Goal: Task Accomplishment & Management: Complete application form

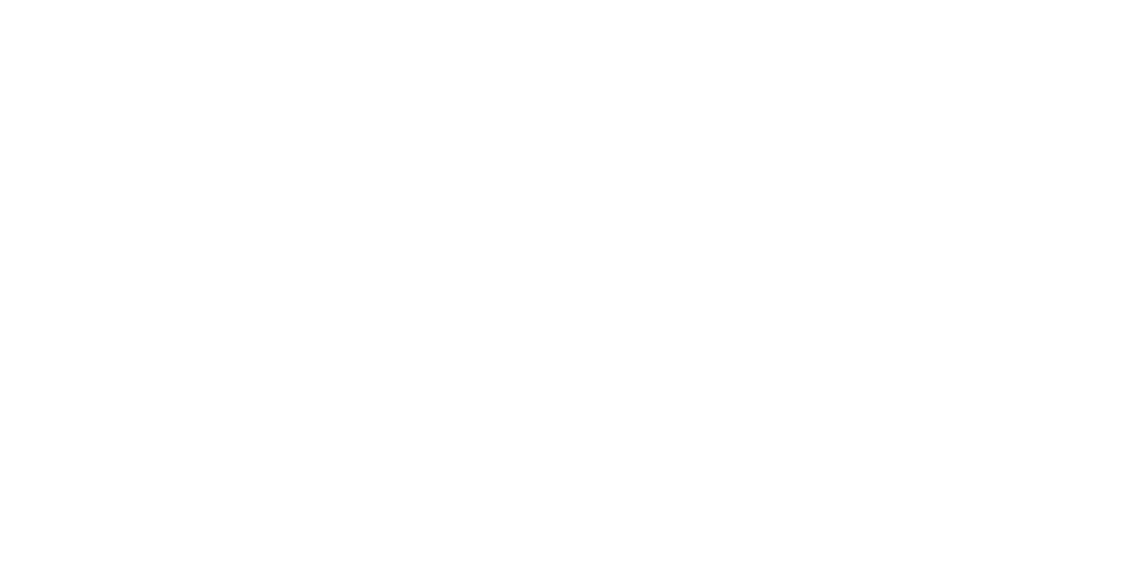
select select "100"
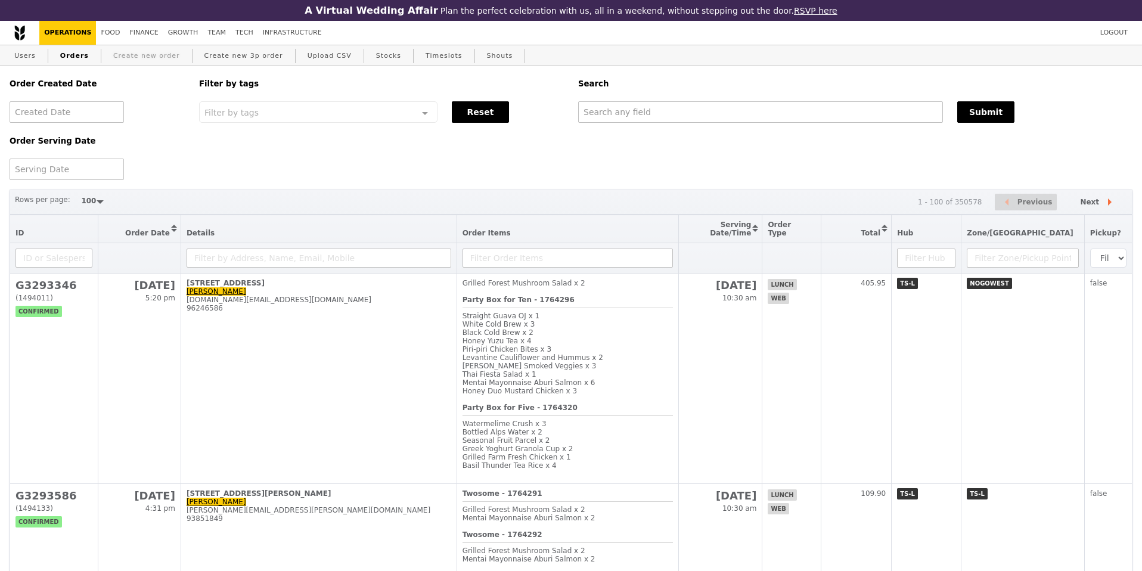
click at [163, 49] on link "Create new order" at bounding box center [147, 55] width 76 height 21
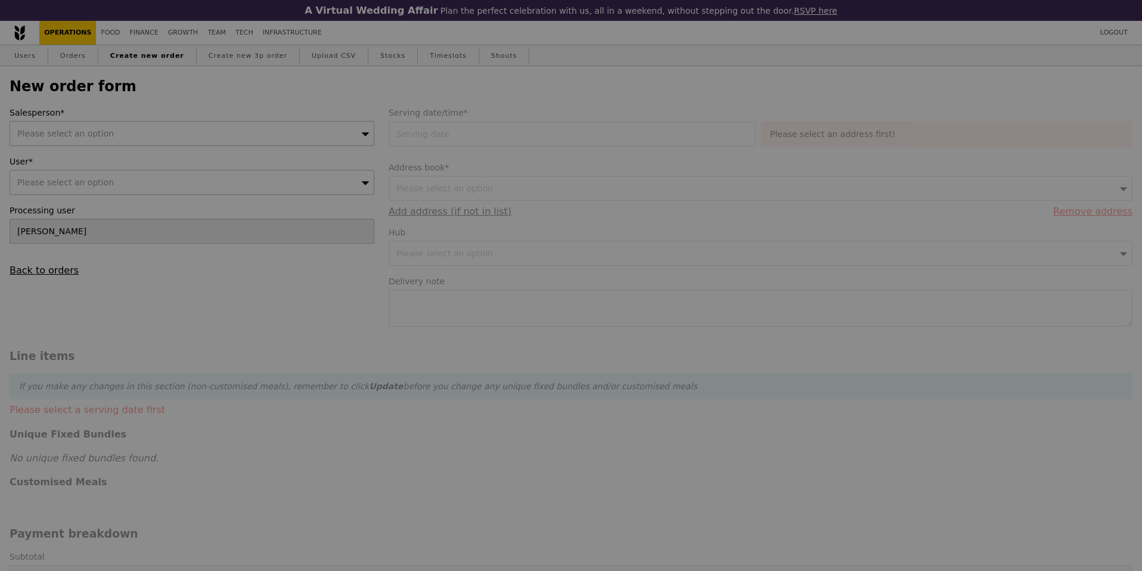
type input "Confirm"
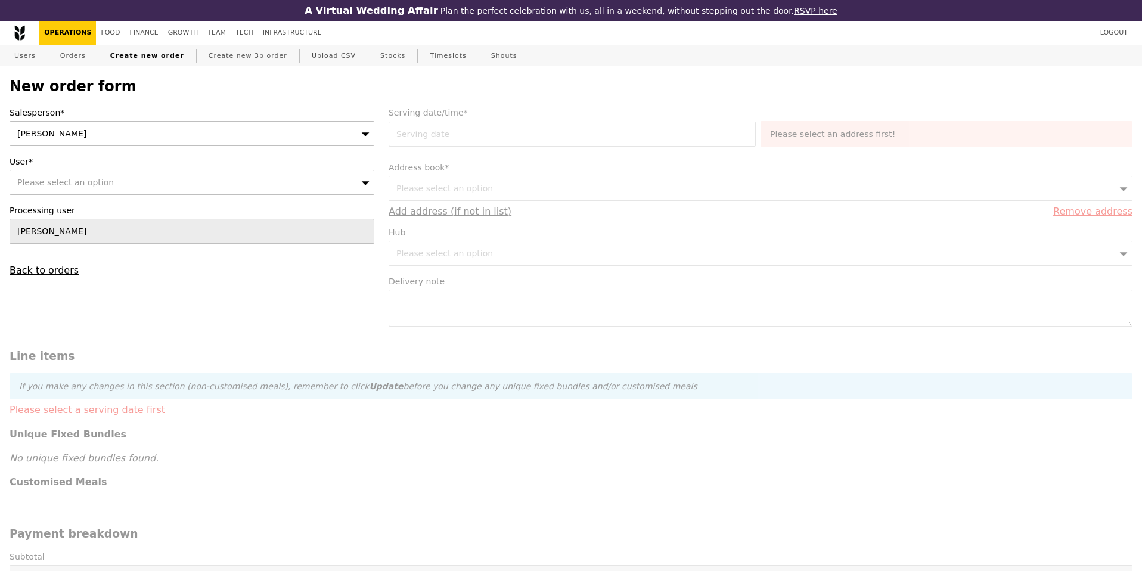
click at [198, 179] on div "Please select an option" at bounding box center [192, 182] width 365 height 25
type input "[PERSON_NAME]"
type input "Confirm"
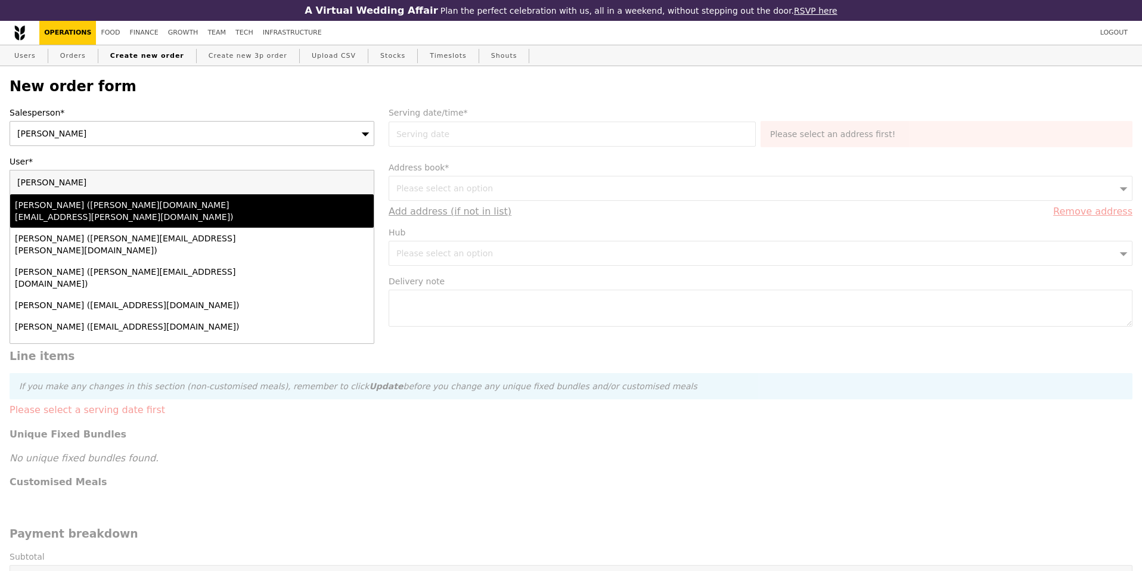
type input "[PERSON_NAME][EMAIL_ADDRESS][DOMAIN_NAME]"
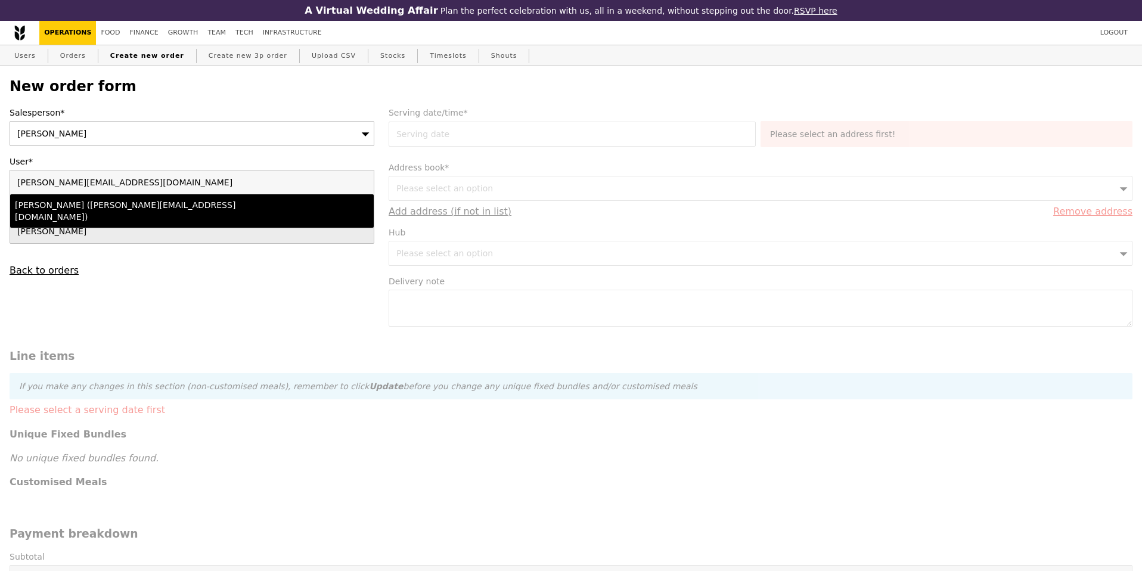
click at [269, 203] on div "[PERSON_NAME] ([PERSON_NAME][EMAIL_ADDRESS][DOMAIN_NAME])" at bounding box center [147, 211] width 265 height 24
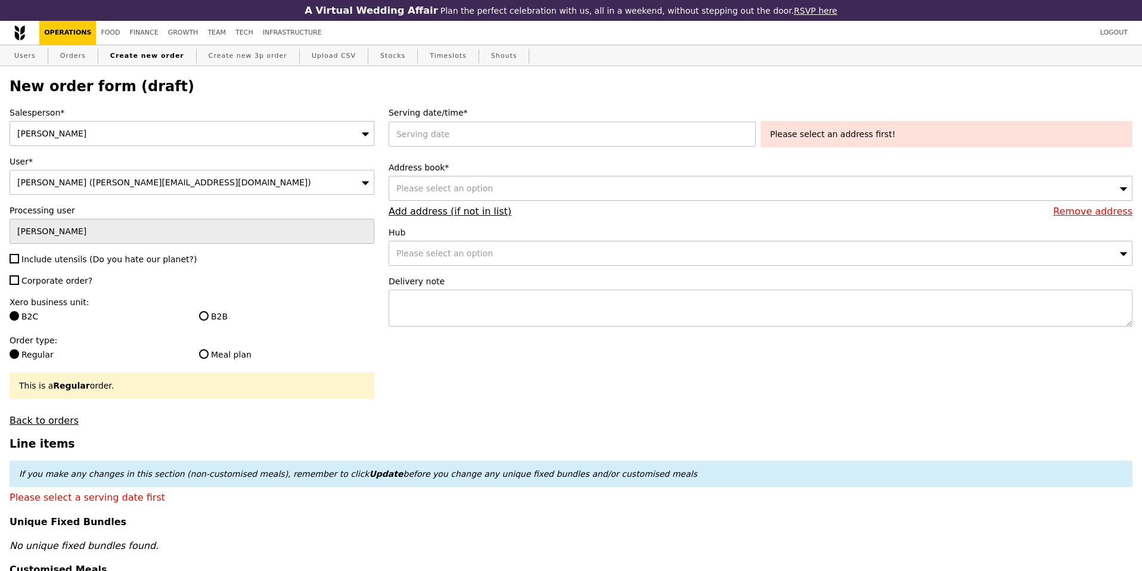
click at [484, 190] on span "Please select an option" at bounding box center [444, 189] width 97 height 10
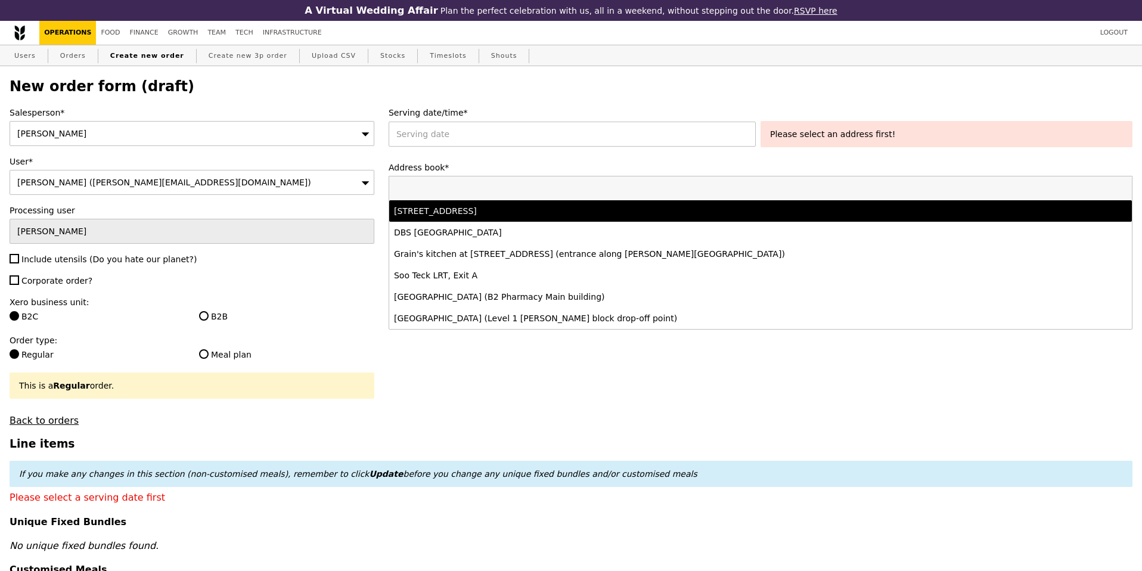
click at [618, 216] on div "[STREET_ADDRESS]" at bounding box center [669, 211] width 550 height 12
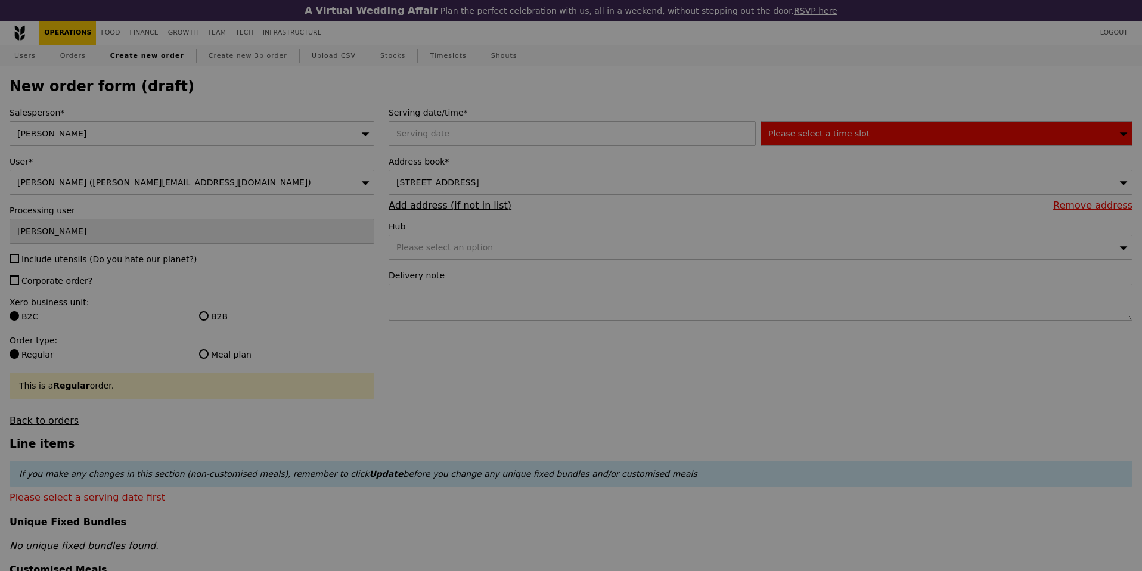
type input "Confirm"
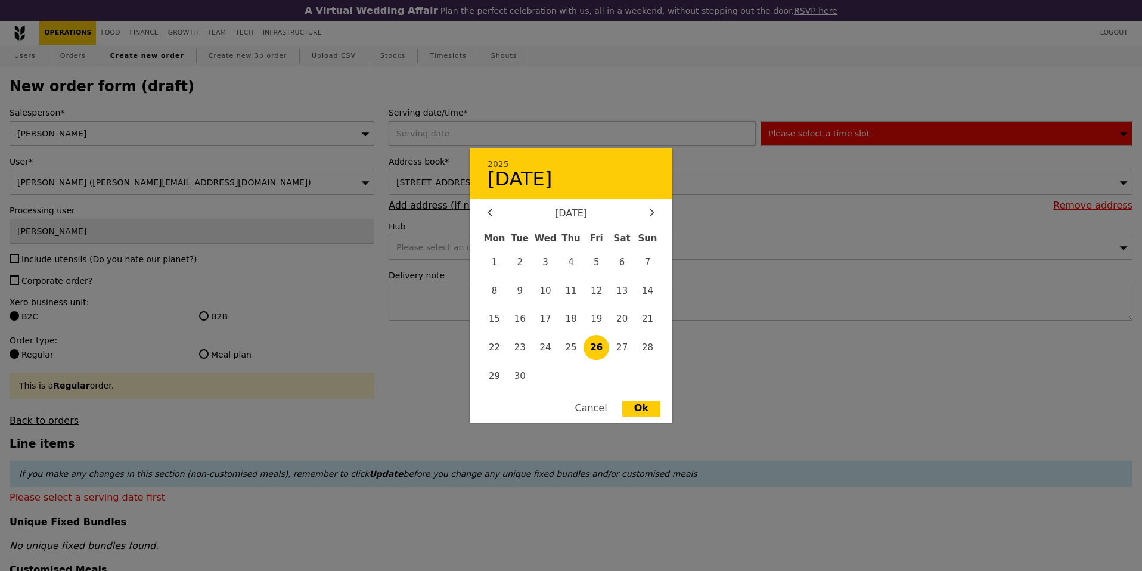
click at [520, 129] on div "2025 [DATE] [DATE] Mon Tue Wed Thu Fri Sat Sun 1 2 3 4 5 6 7 8 9 10 11 12 13 14…" at bounding box center [575, 133] width 372 height 25
click at [650, 215] on icon at bounding box center [652, 213] width 5 height 8
click at [574, 255] on span "2" at bounding box center [572, 262] width 26 height 26
type input "[DATE]"
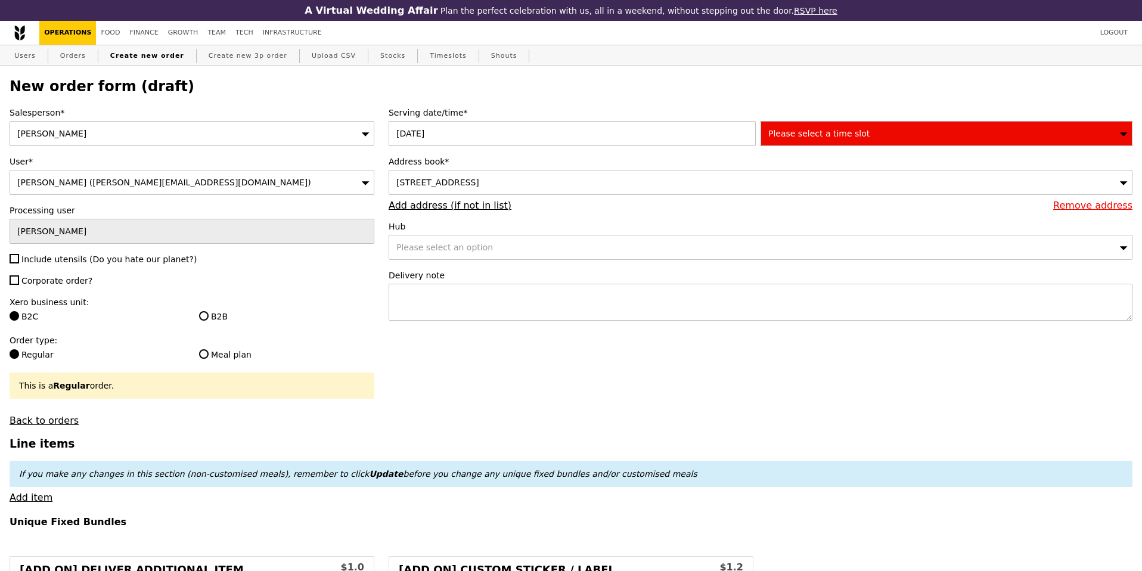
click at [802, 136] on span "Please select a time slot" at bounding box center [818, 134] width 101 height 10
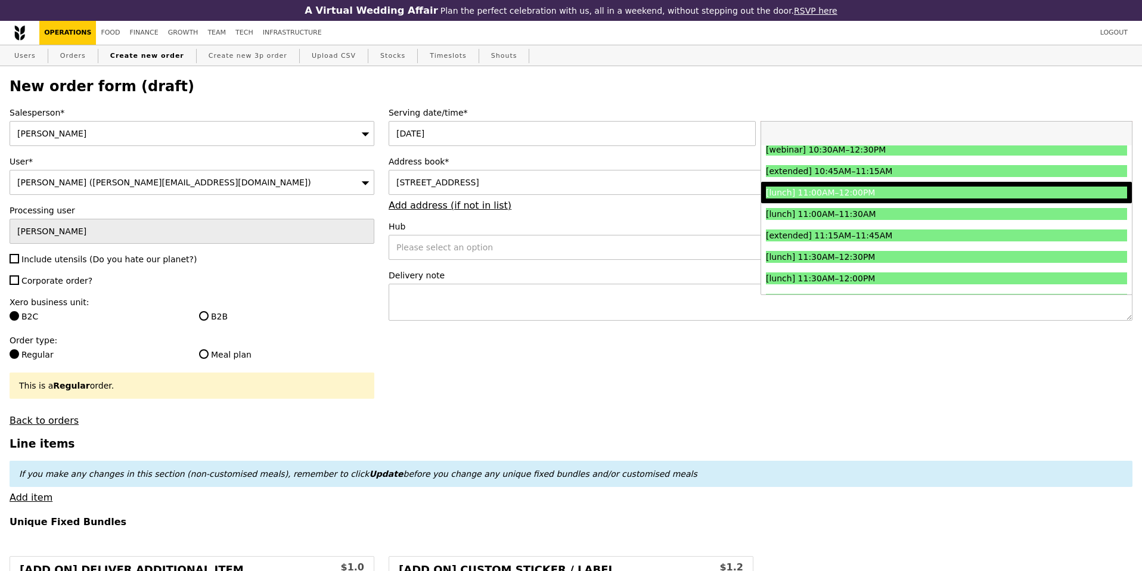
scroll to position [355, 0]
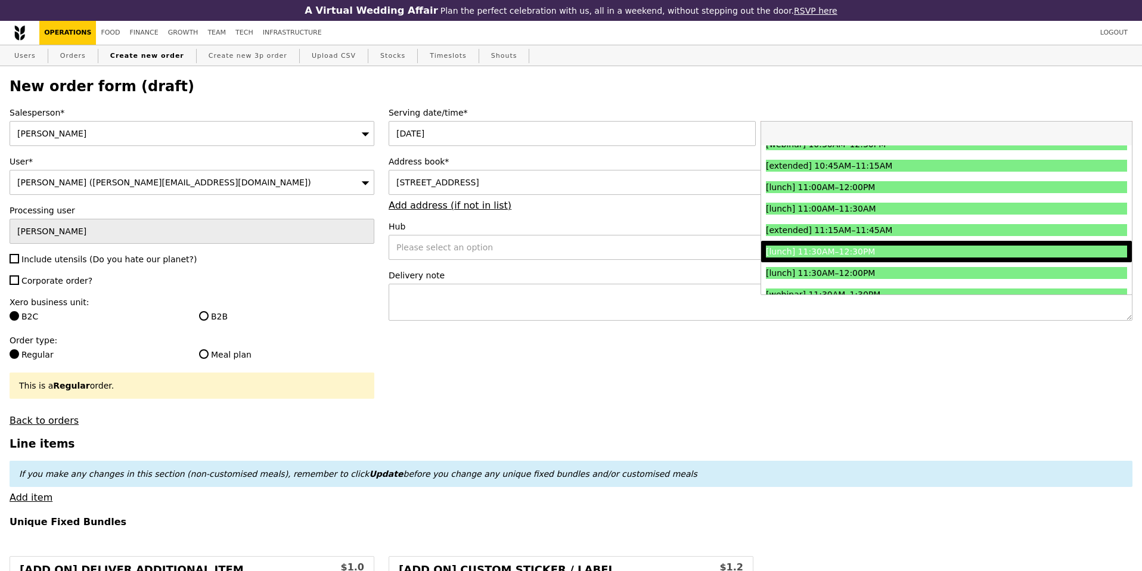
click at [851, 252] on div "[lunch] 11:30AM–12:30PM" at bounding box center [901, 252] width 271 height 12
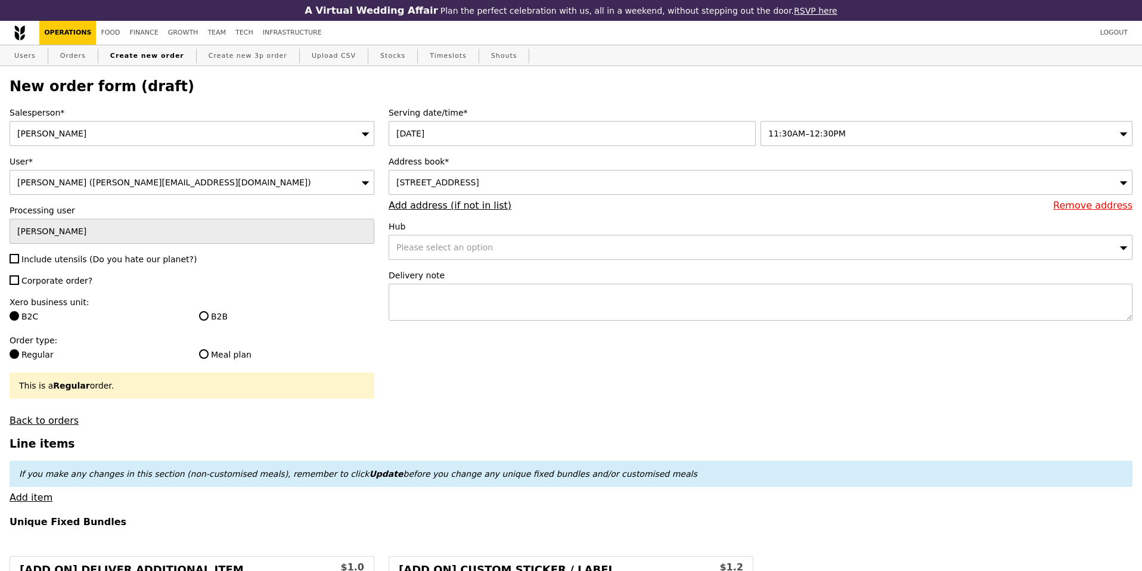
click at [463, 244] on span "Please select an option" at bounding box center [444, 248] width 97 height 10
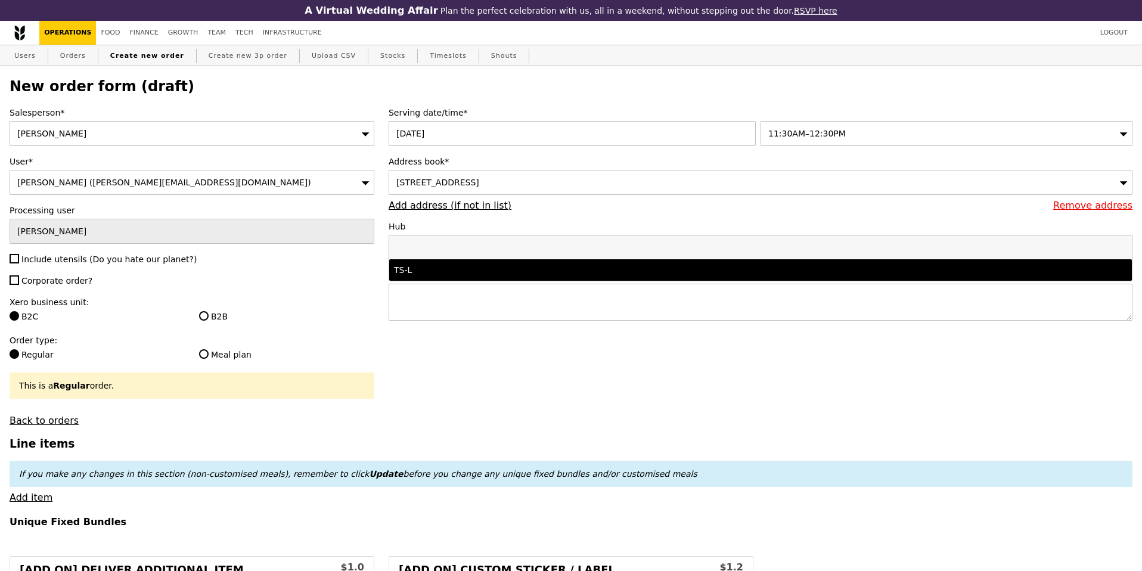
click at [455, 270] on div "TS-L" at bounding box center [669, 270] width 550 height 12
type input "Confirm"
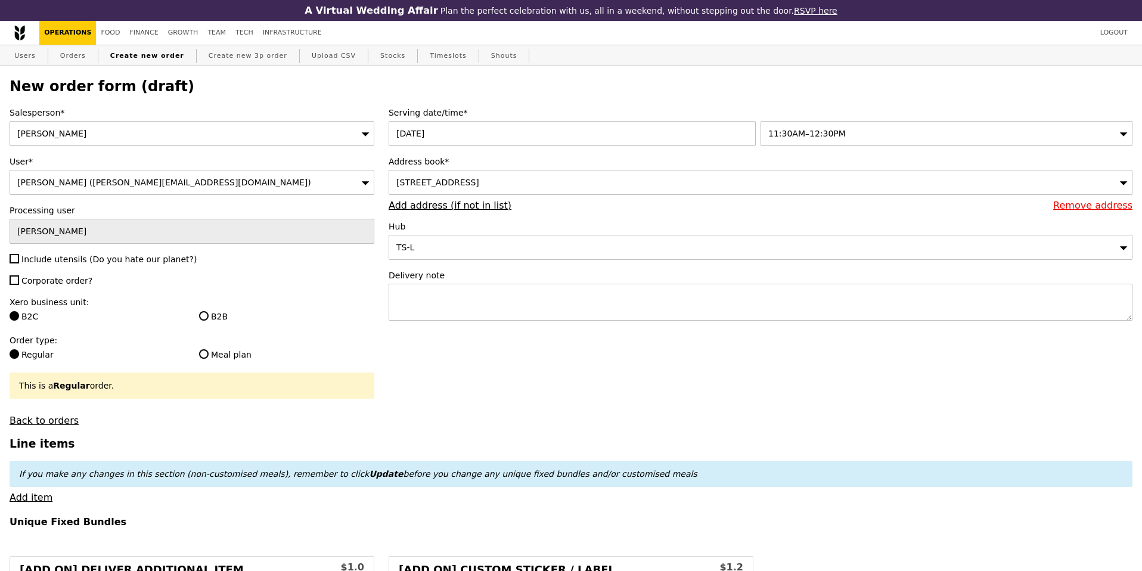
click at [64, 266] on div "Salesperson* [PERSON_NAME] User* [PERSON_NAME] ([EMAIL_ADDRESS][DOMAIN_NAME]) P…" at bounding box center [191, 267] width 379 height 320
click at [61, 258] on span "Include utensils (Do you hate our planet?)" at bounding box center [108, 260] width 175 height 10
click at [19, 258] on input "Include utensils (Do you hate our planet?)" at bounding box center [15, 259] width 10 height 10
checkbox input "true"
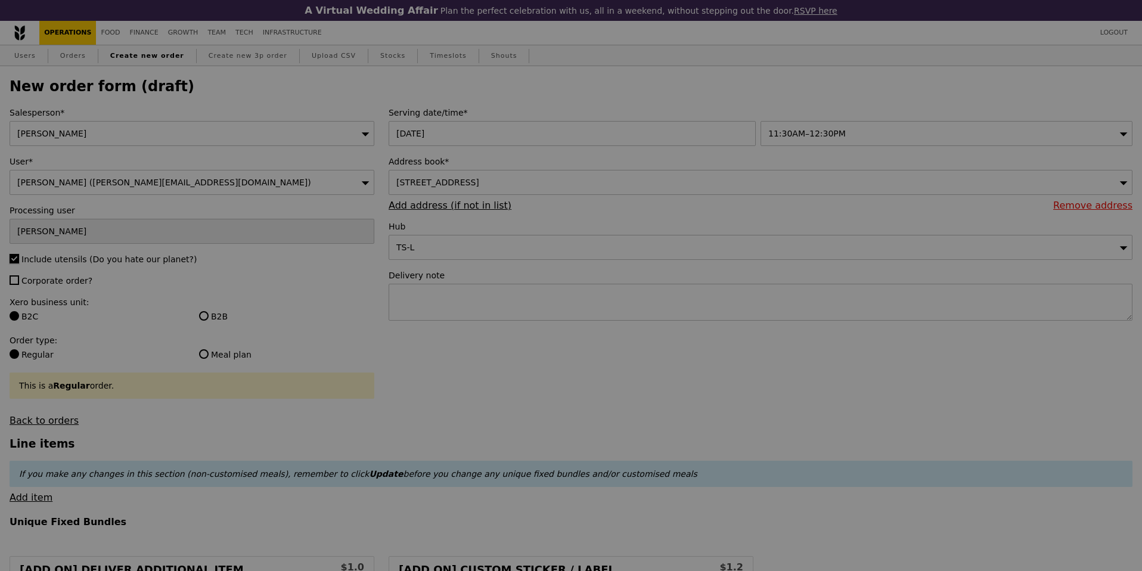
type input "Confirm"
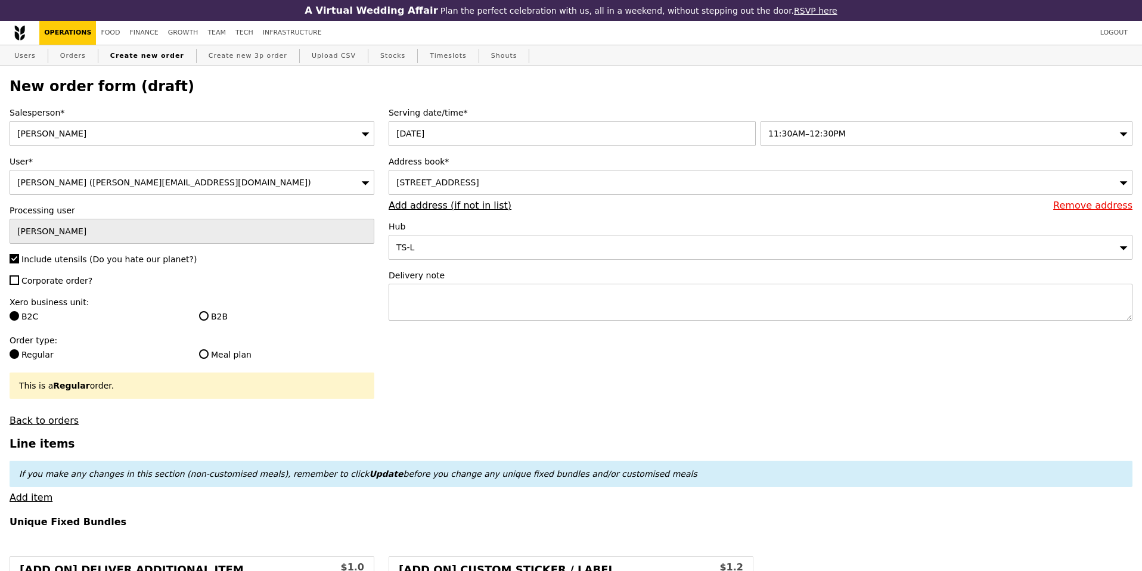
click at [61, 284] on span "Corporate order?" at bounding box center [56, 281] width 71 height 10
click at [19, 284] on input "Corporate order?" at bounding box center [15, 280] width 10 height 10
checkbox input "true"
click at [200, 313] on input "B2B" at bounding box center [204, 316] width 10 height 10
radio input "true"
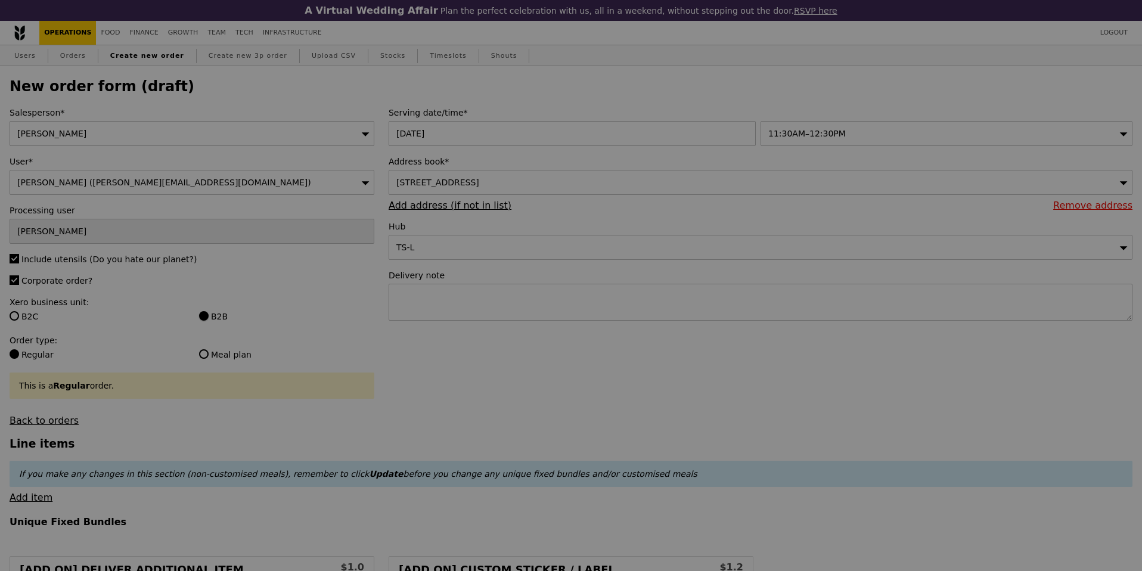
type input "Confirm"
type input "13.76"
type input "15.00"
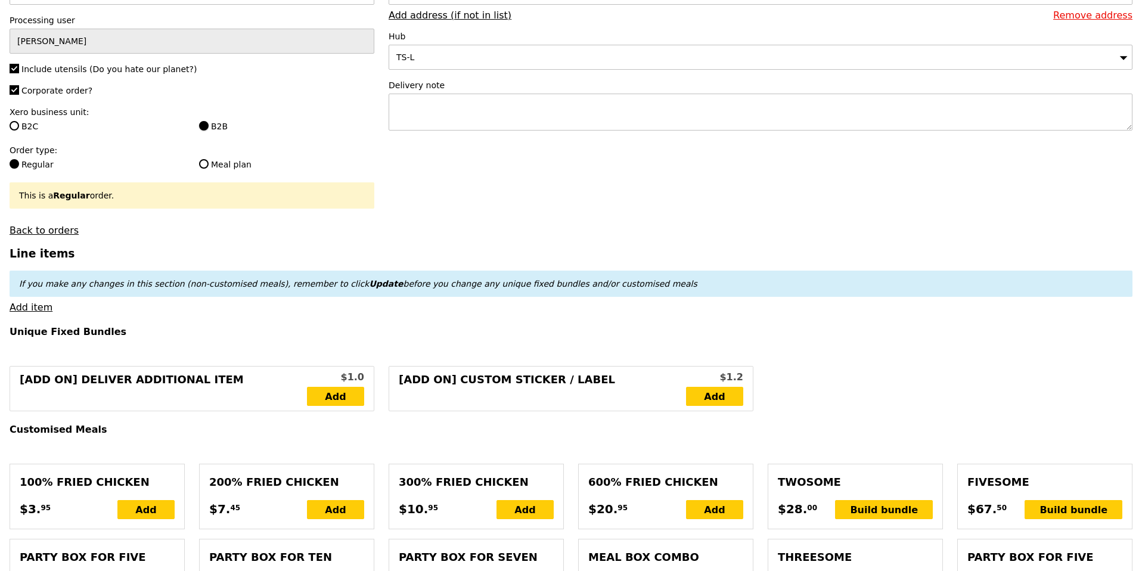
scroll to position [193, 0]
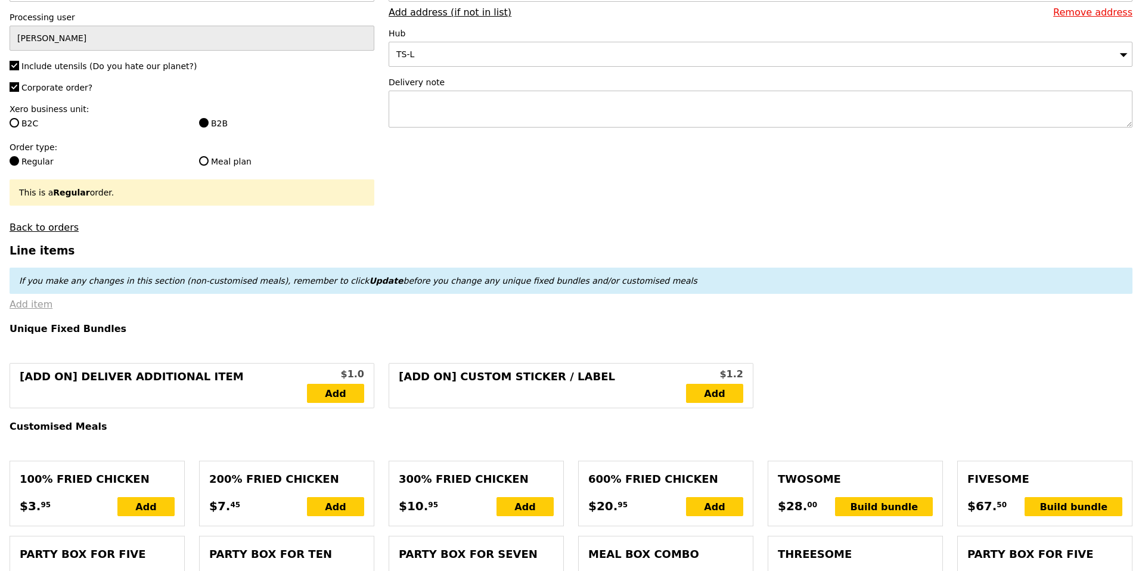
click at [32, 306] on link "Add item" at bounding box center [31, 304] width 43 height 11
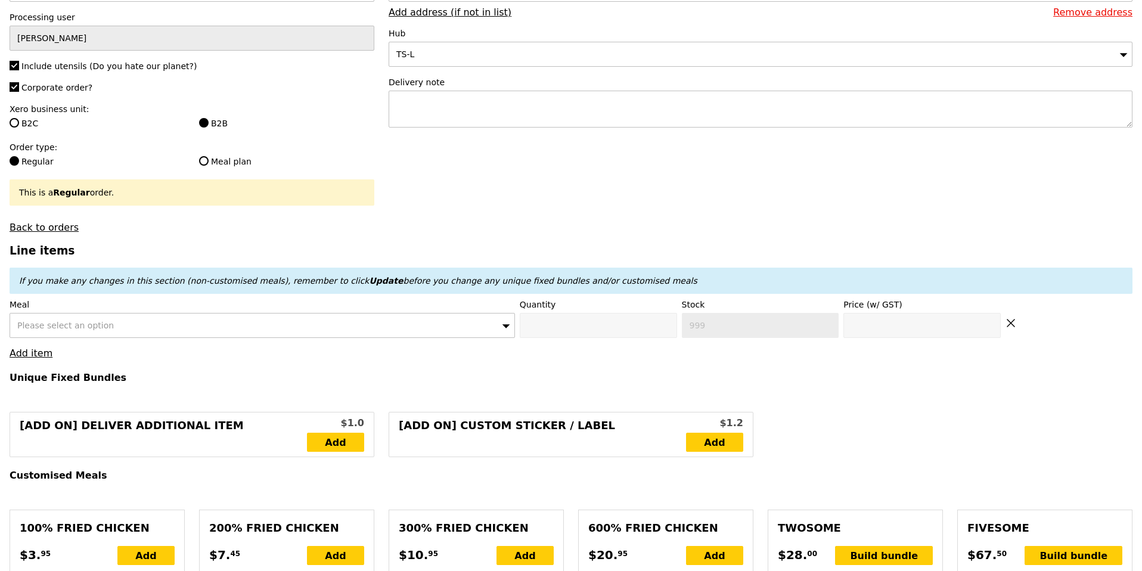
click at [207, 319] on div "Please select an option" at bounding box center [263, 325] width 506 height 25
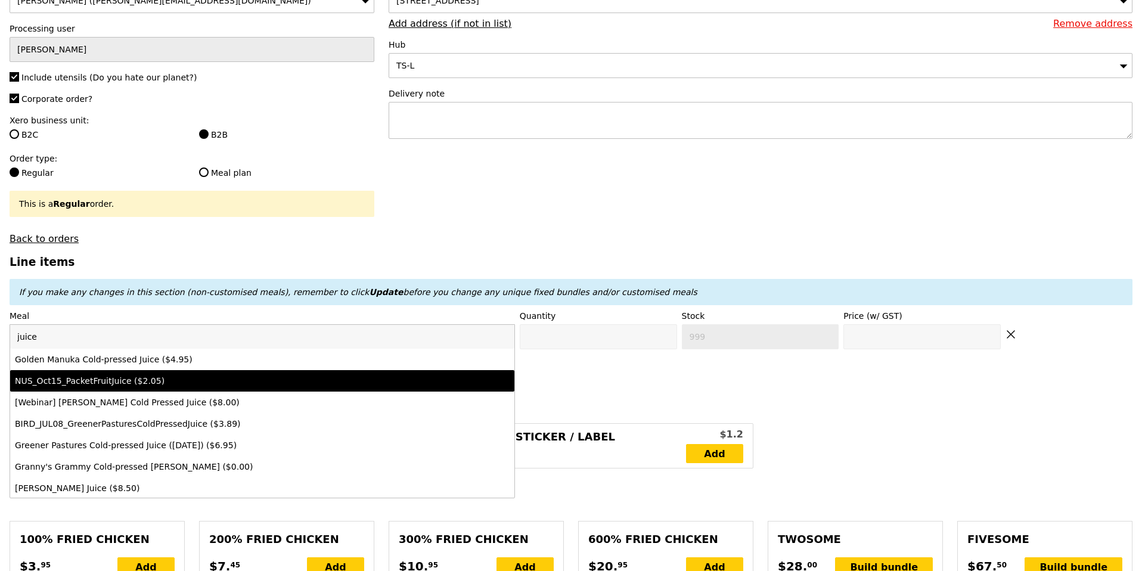
scroll to position [191, 0]
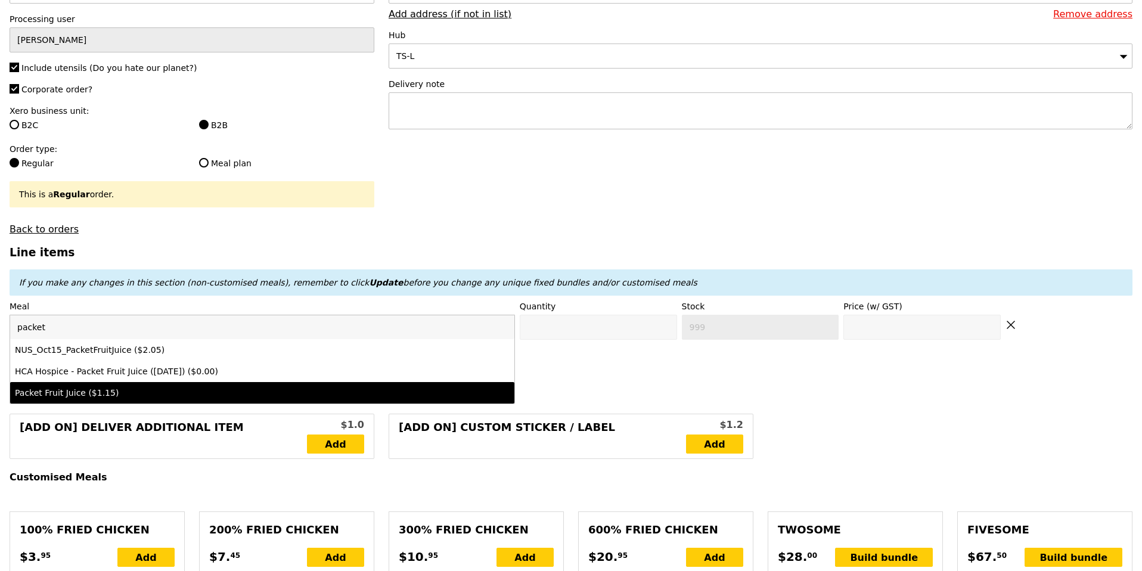
type input "packet"
click at [170, 392] on div "Packet Fruit Juice ($1.15)" at bounding box center [200, 393] width 371 height 12
type input "Confirm anyway"
type input "0"
type input "1.15"
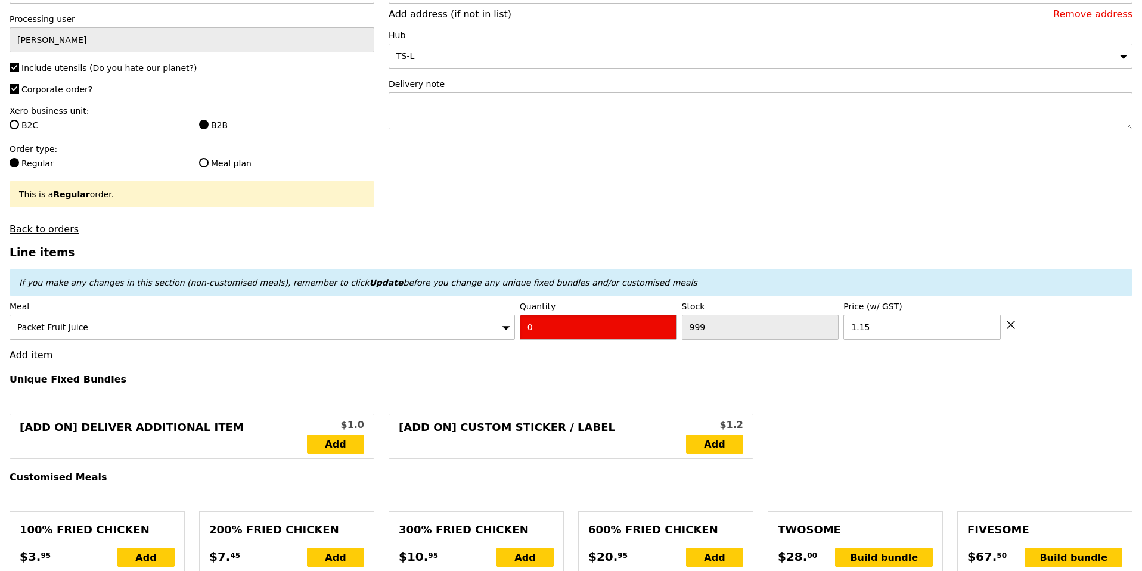
click at [548, 332] on input "0" at bounding box center [598, 327] width 157 height 25
type input "Confirm"
type input "32"
type input "Loading..."
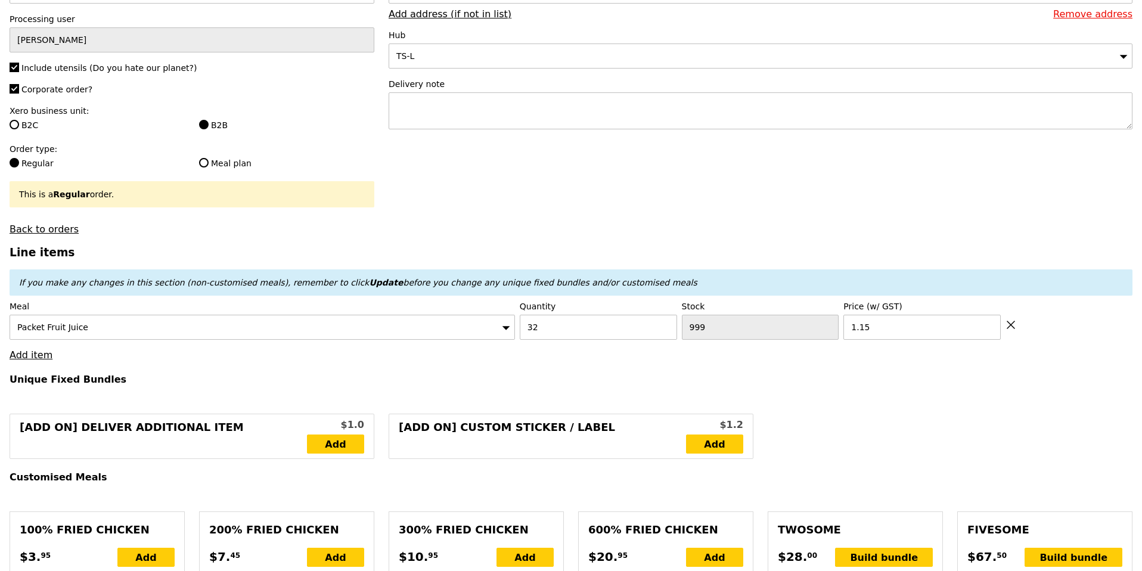
type input "36.80"
type input "51.80"
type input "Confirm"
click at [36, 353] on link "Add item" at bounding box center [31, 354] width 43 height 11
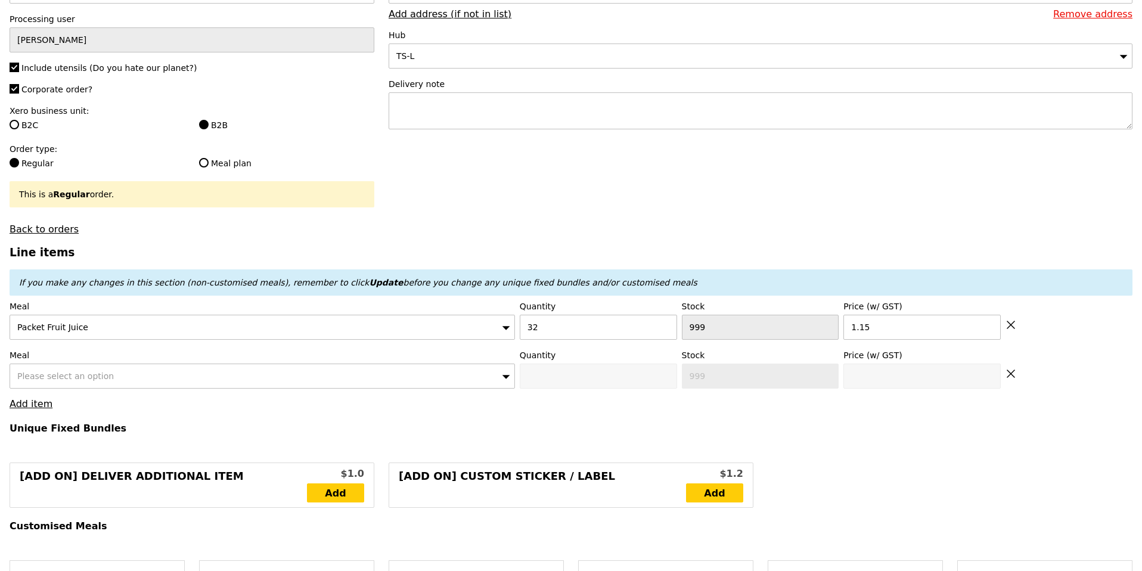
click at [79, 376] on span "Please select an option" at bounding box center [65, 376] width 97 height 10
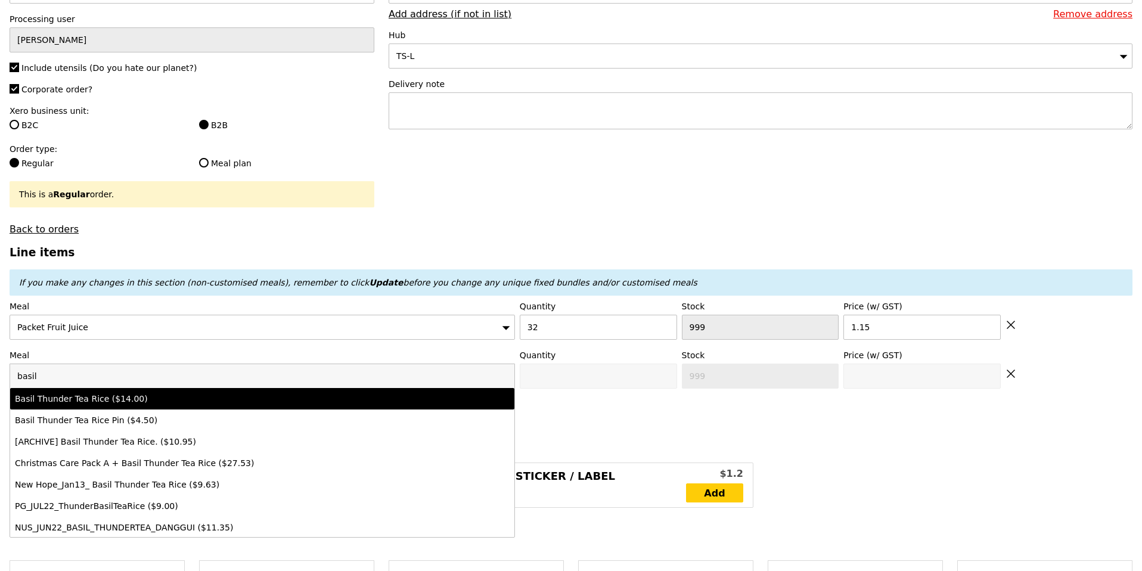
type input "basil"
click at [117, 396] on div "Basil Thunder Tea Rice ($14.00)" at bounding box center [200, 399] width 371 height 12
type input "Confirm anyway"
type input "0"
type input "484"
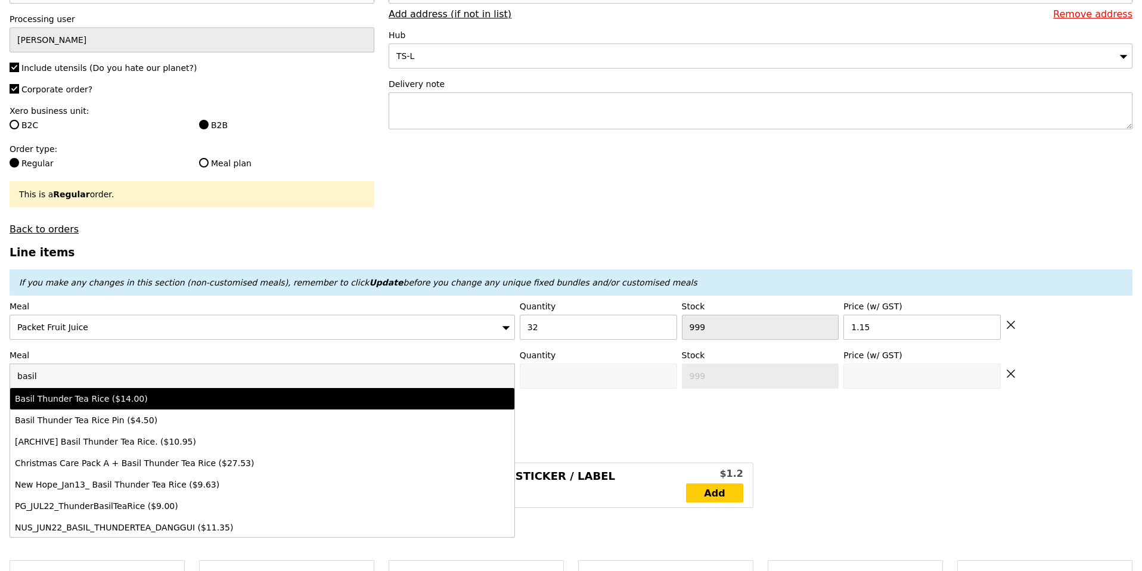
type input "14.0"
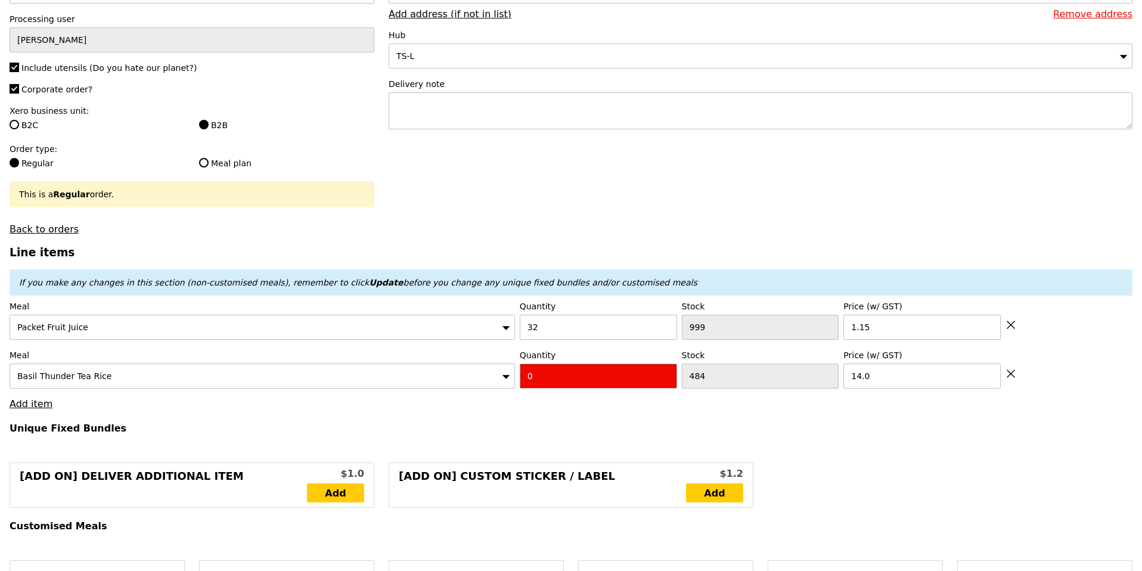
click at [566, 379] on input "0" at bounding box center [598, 376] width 157 height 25
type input "Confirm"
type input "1"
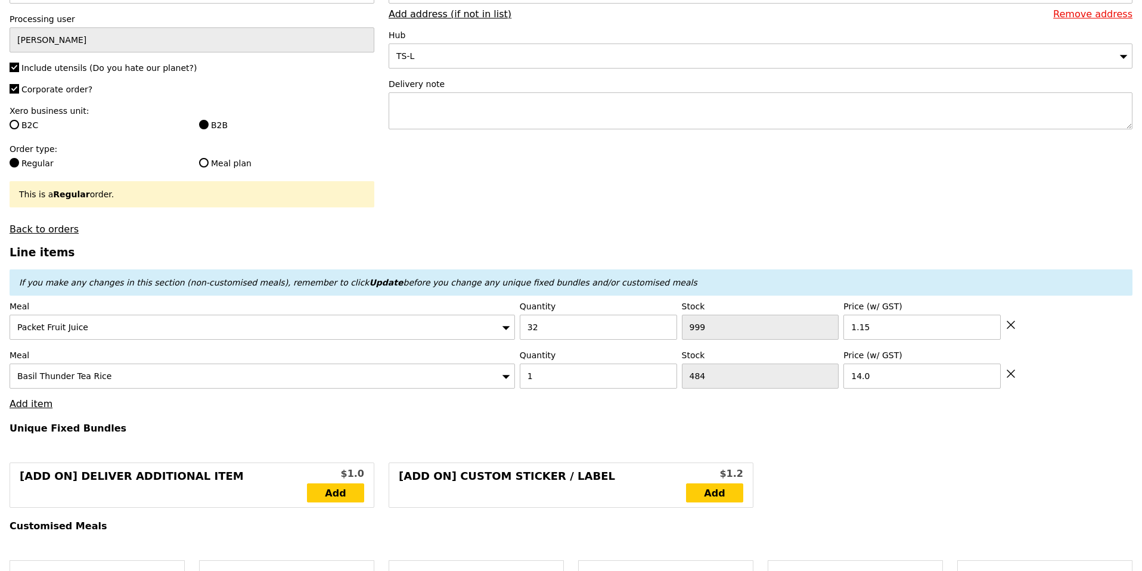
type input "Loading..."
type input "50.80"
type input "65.80"
type input "Confirm"
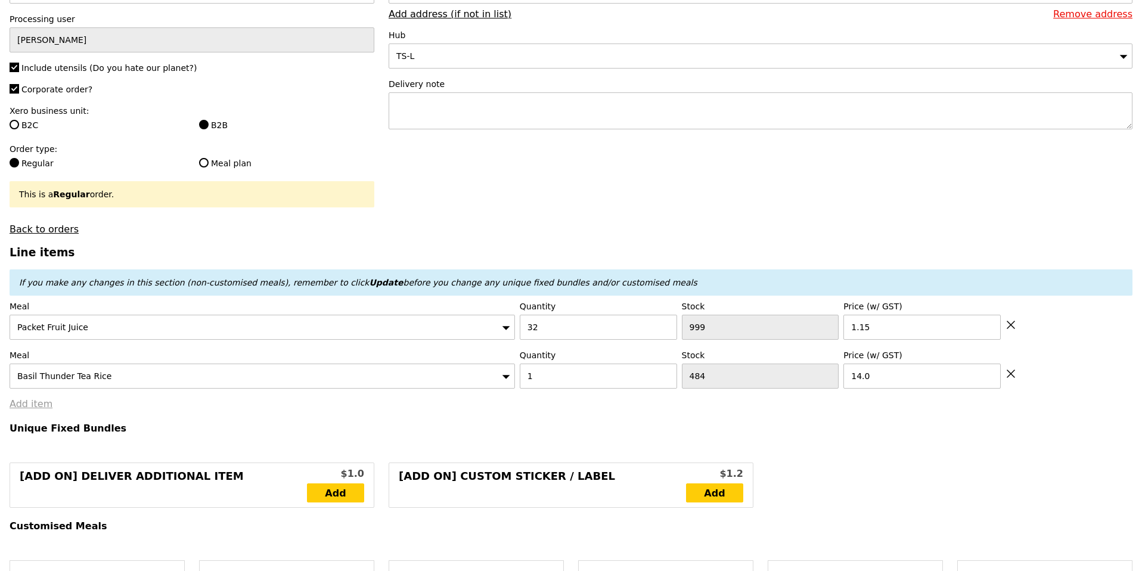
click at [40, 405] on link "Add item" at bounding box center [31, 403] width 43 height 11
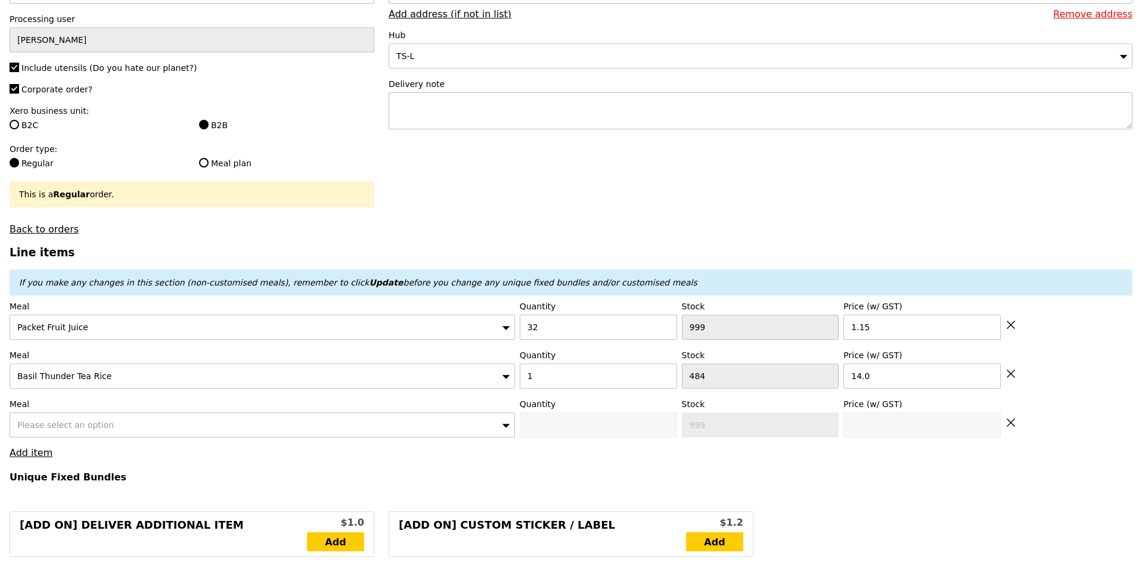
click at [47, 423] on span "Please select an option" at bounding box center [65, 425] width 97 height 10
type input "h"
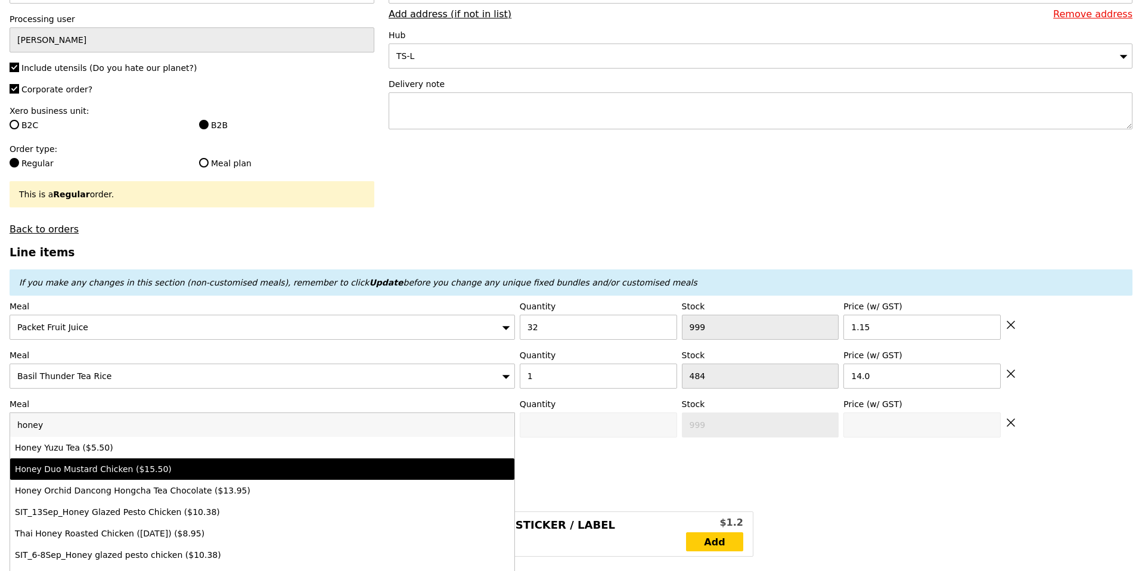
type input "honey"
click at [67, 461] on li "Honey Duo Mustard Chicken ($15.50)" at bounding box center [262, 468] width 504 height 21
type input "Confirm anyway"
type input "0"
type input "468"
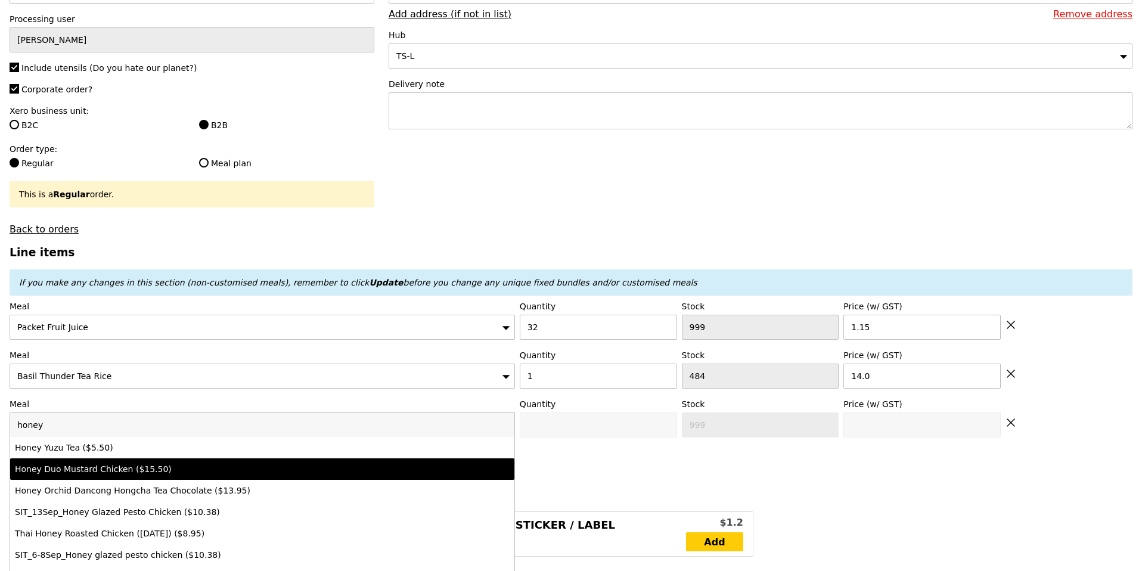
type input "15.5"
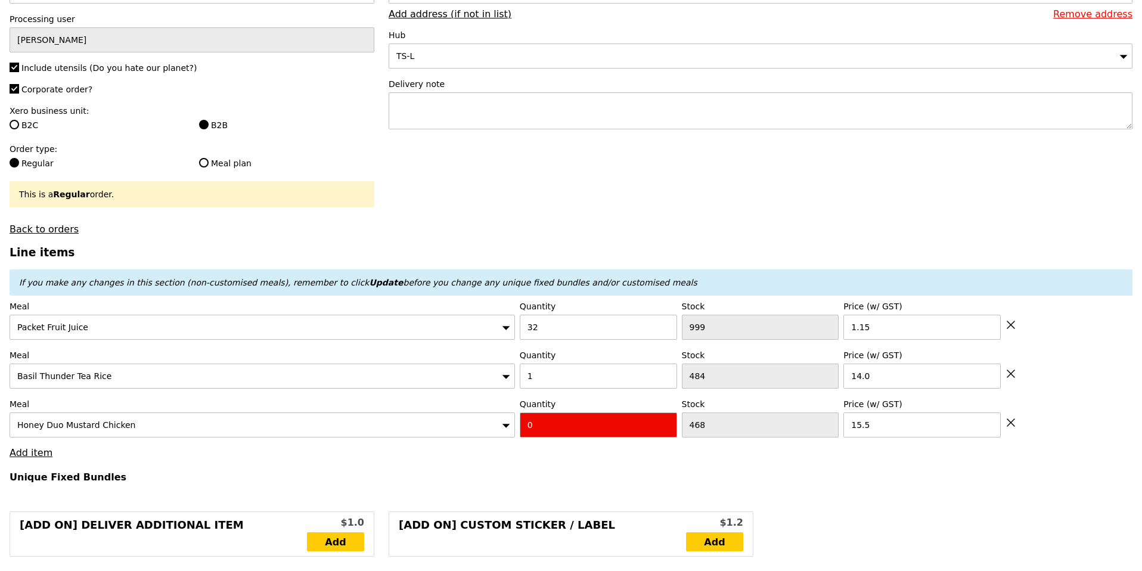
click at [535, 424] on input "0" at bounding box center [598, 425] width 157 height 25
type input "Confirm"
type input "15"
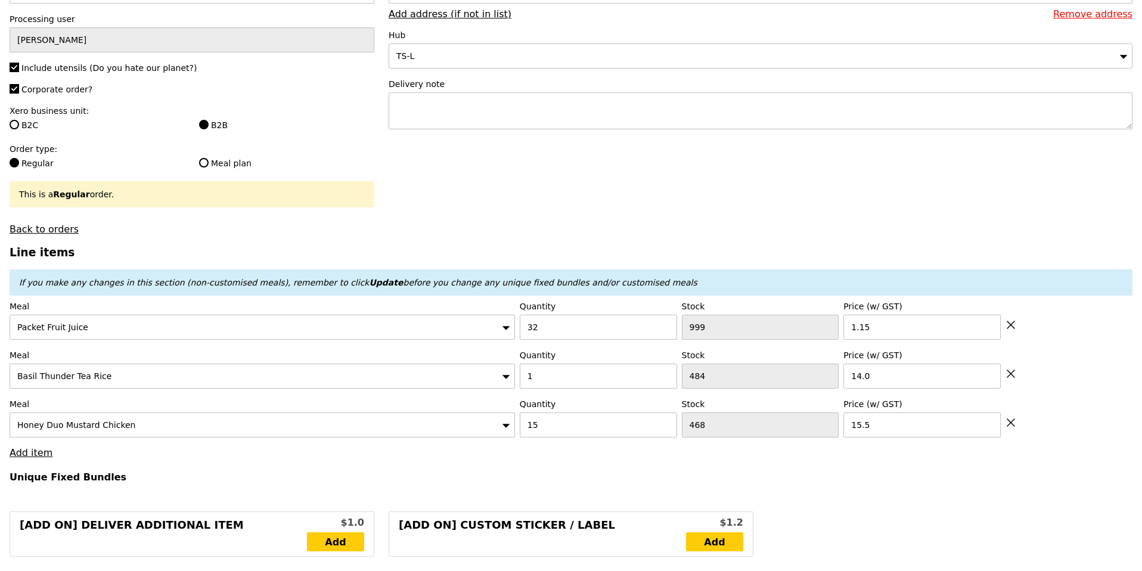
type input "Loading..."
type input "283.30"
type input "3.62"
type input "3.95"
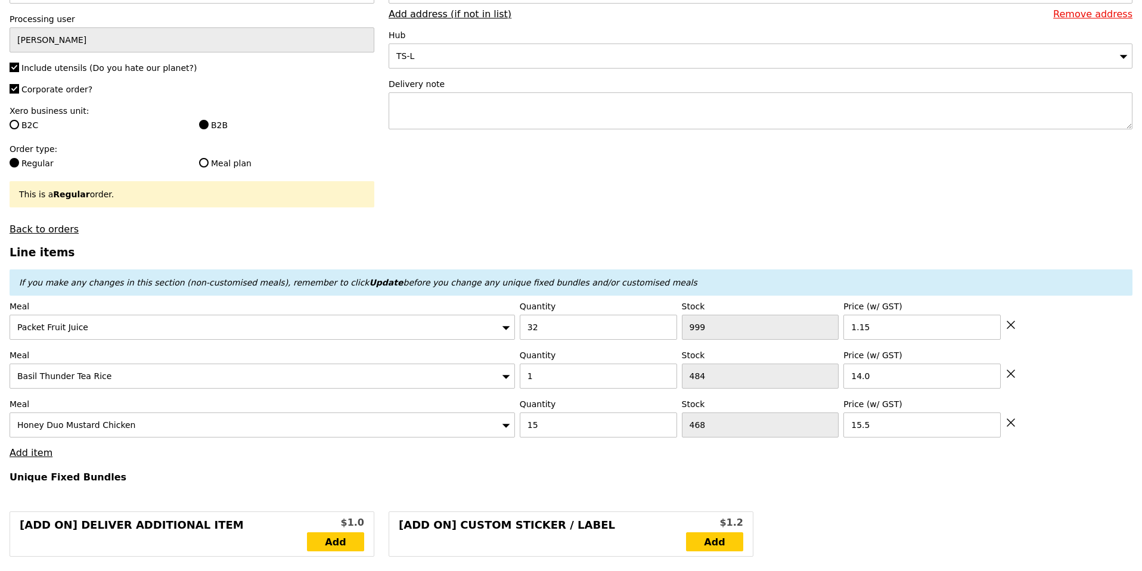
type input "287.25"
type input "Confirm"
click at [26, 453] on link "Add item" at bounding box center [31, 452] width 43 height 11
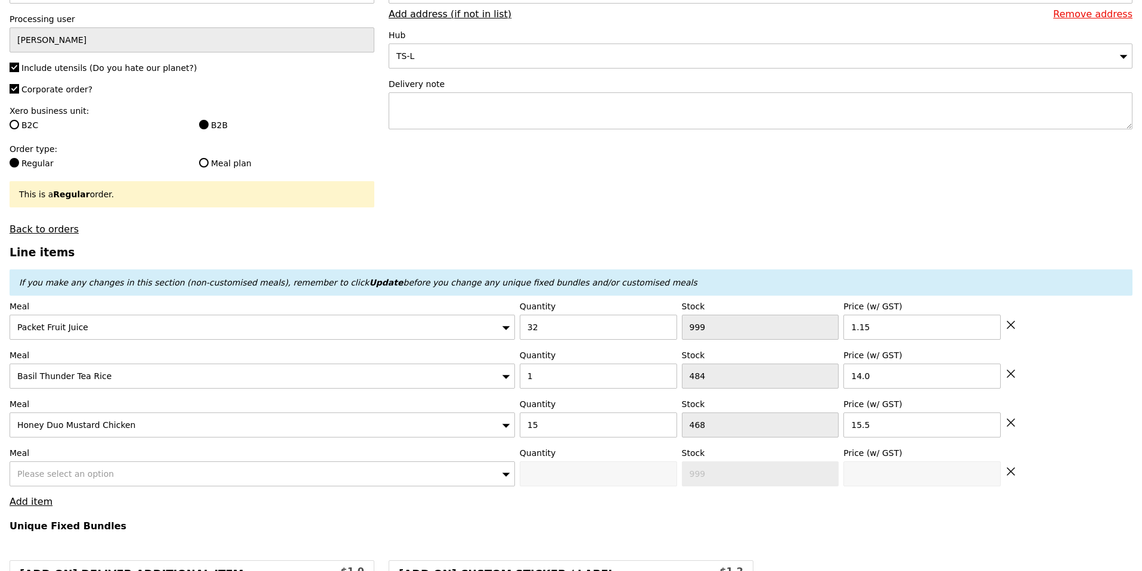
click at [215, 476] on div "Please select an option" at bounding box center [263, 473] width 506 height 25
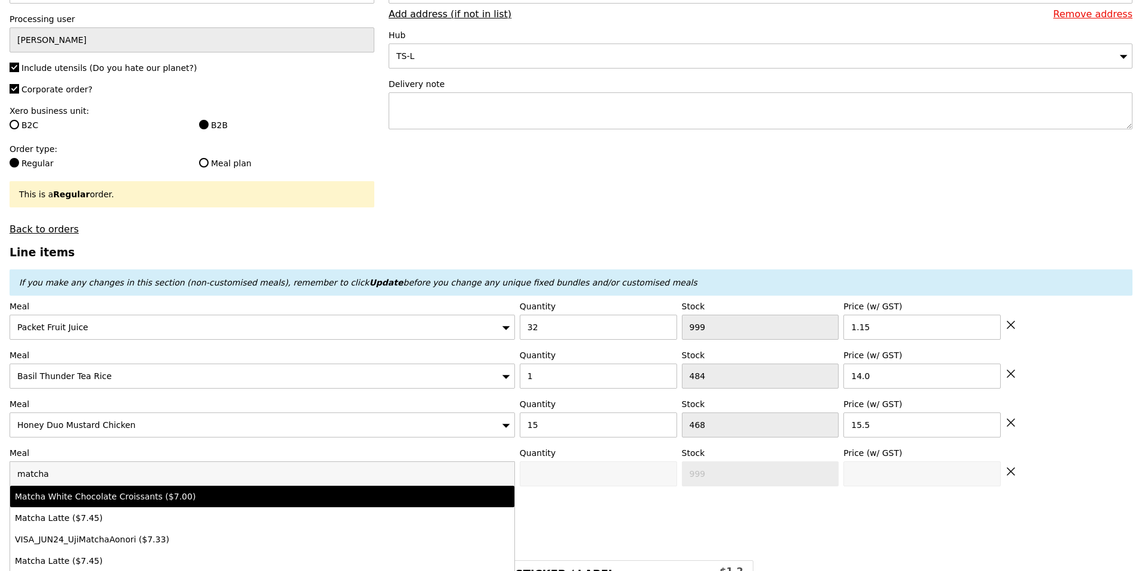
type input "matcha"
click at [210, 494] on div "Matcha White Chocolate Croissants ($7.00)" at bounding box center [200, 497] width 371 height 12
type input "Confirm anyway"
type input "0"
type input "497"
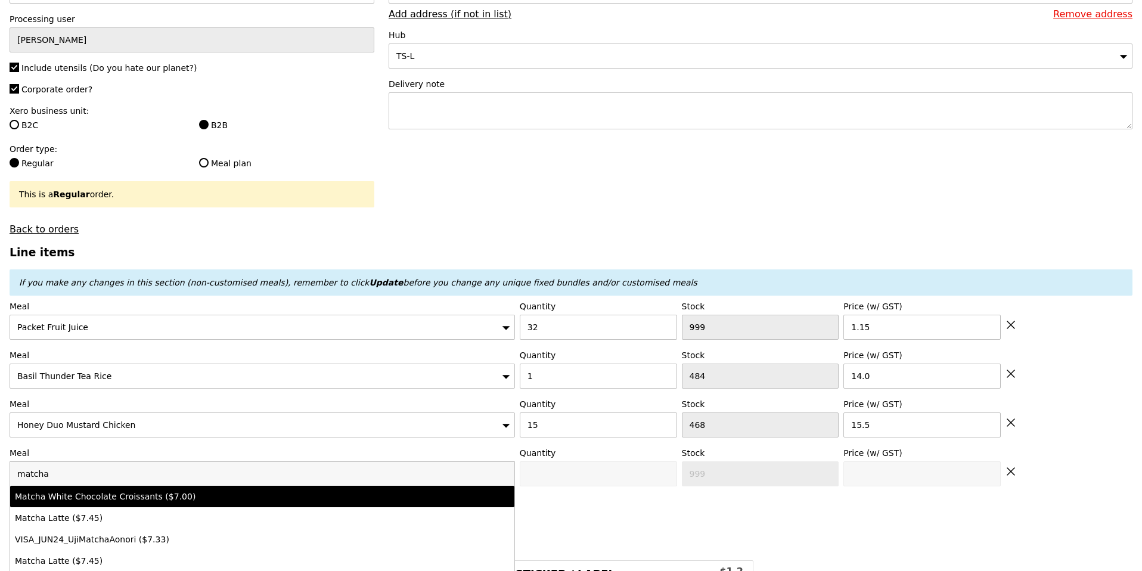
type input "7.0"
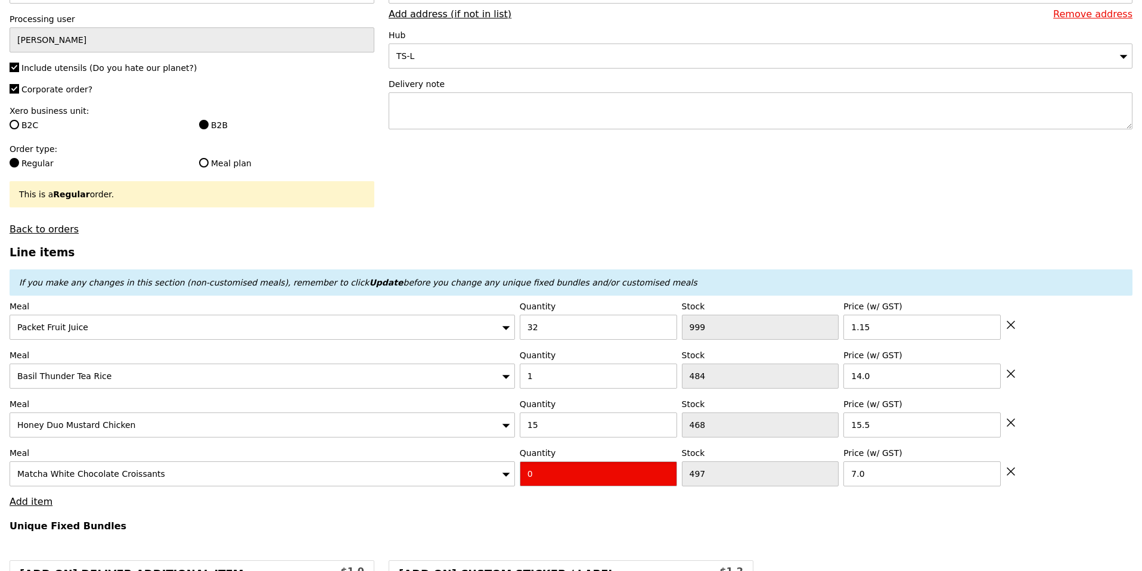
click at [566, 472] on input "0" at bounding box center [598, 473] width 157 height 25
type input "Confirm"
type input "16"
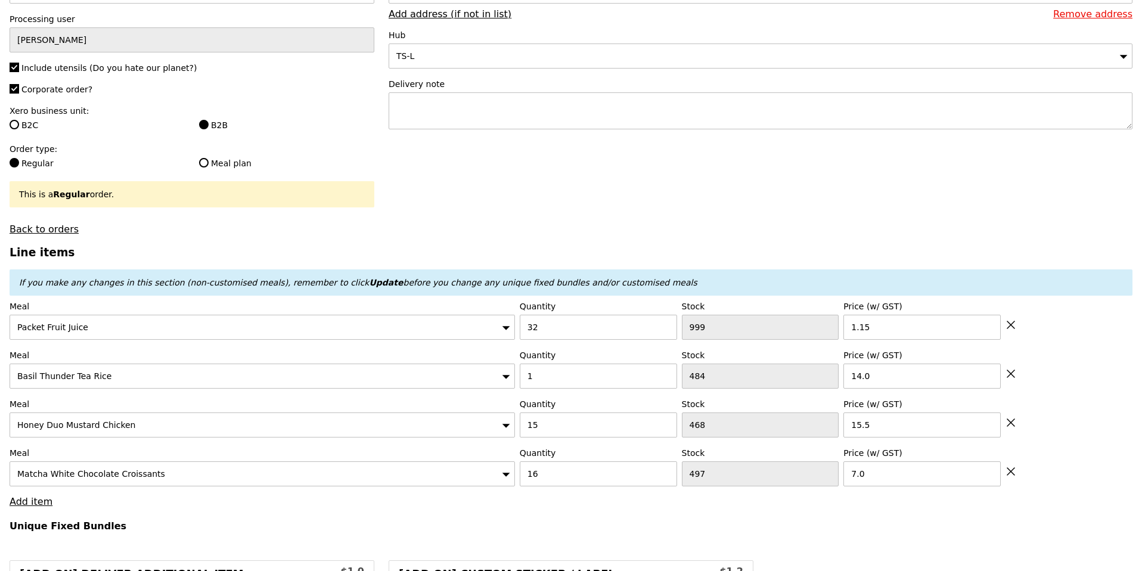
type input "Loading..."
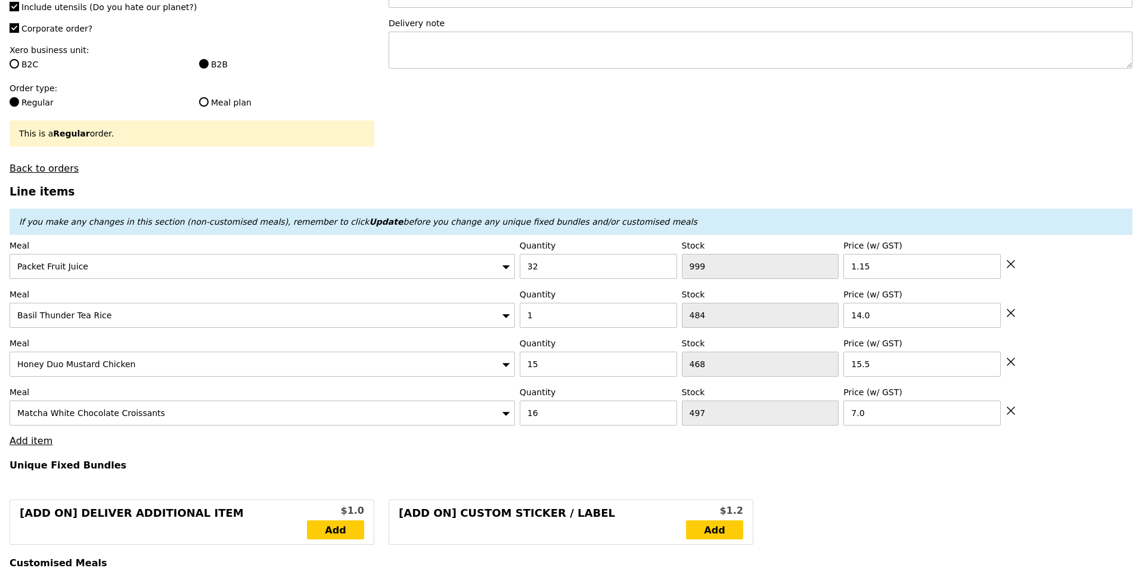
type input "395.30"
type input "399.25"
type input "Confirm"
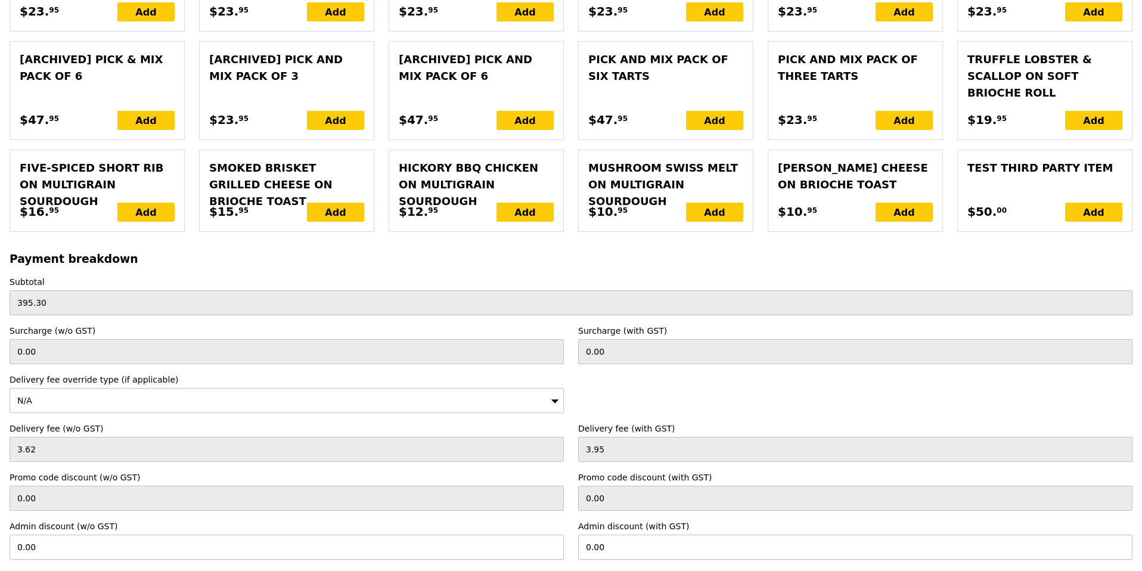
scroll to position [2748, 0]
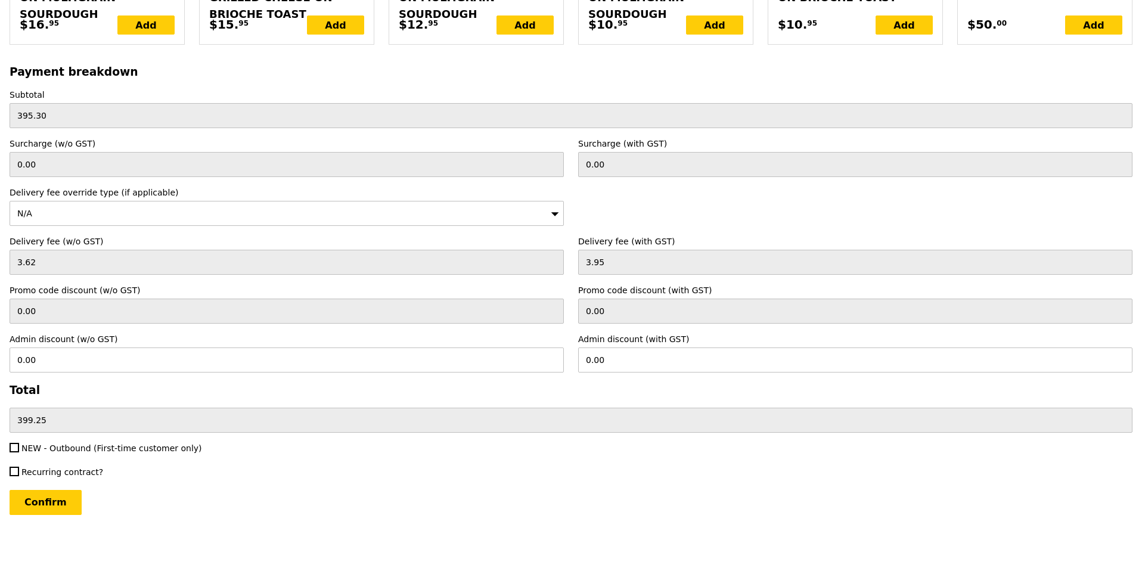
click at [422, 476] on label "Recurring contract?" at bounding box center [287, 472] width 554 height 12
click at [19, 476] on input "Recurring contract?" at bounding box center [15, 472] width 10 height 10
checkbox input "true"
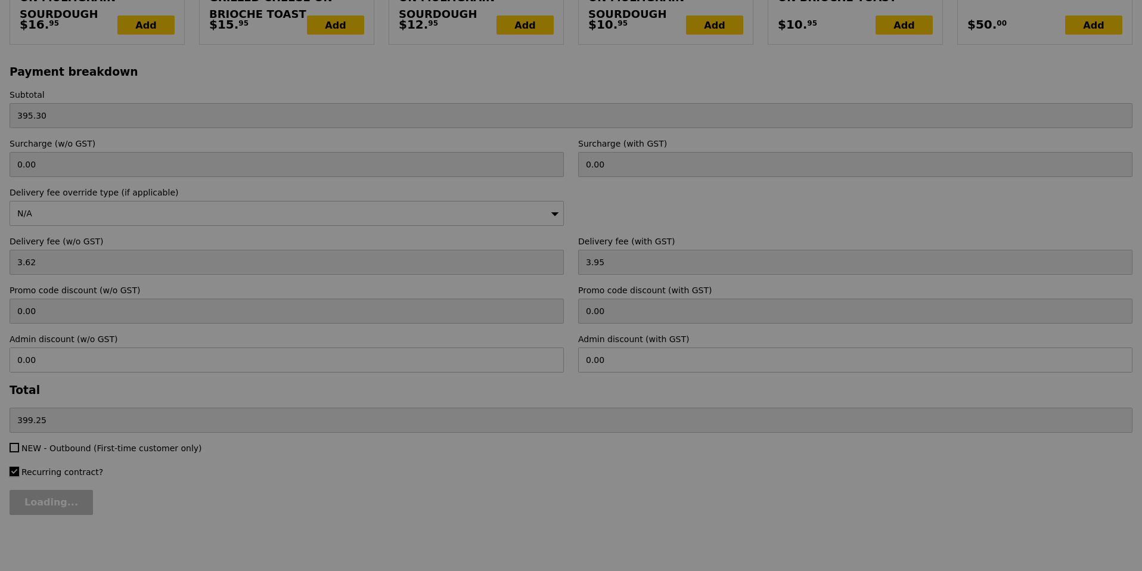
type input "Confirm"
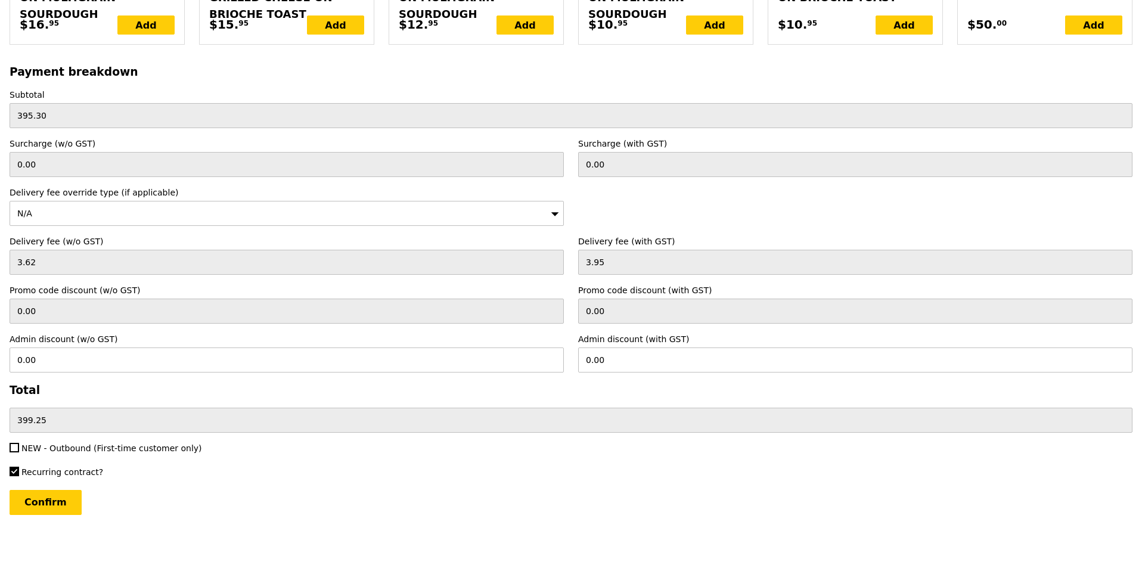
click at [48, 473] on span "Recurring contract?" at bounding box center [62, 472] width 82 height 10
click at [19, 473] on input "Recurring contract?" at bounding box center [15, 472] width 10 height 10
checkbox input "false"
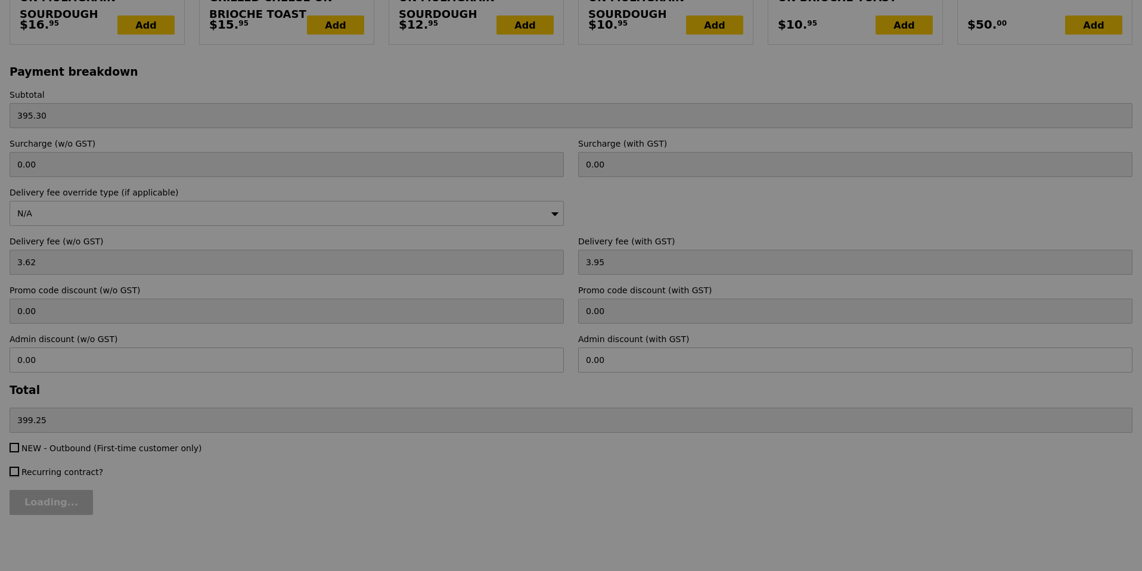
type input "Confirm"
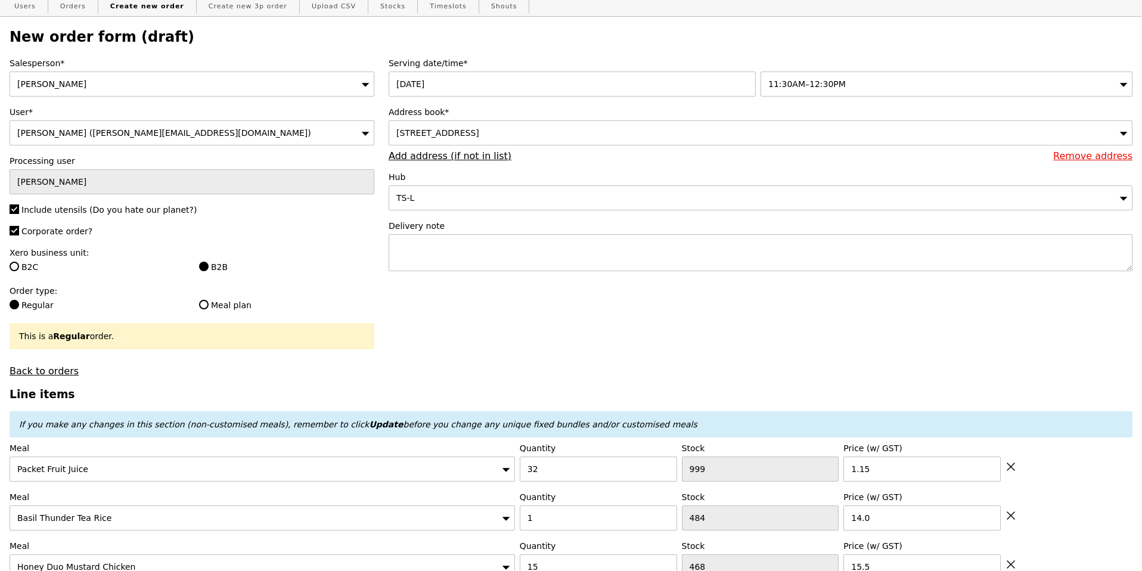
scroll to position [0, 0]
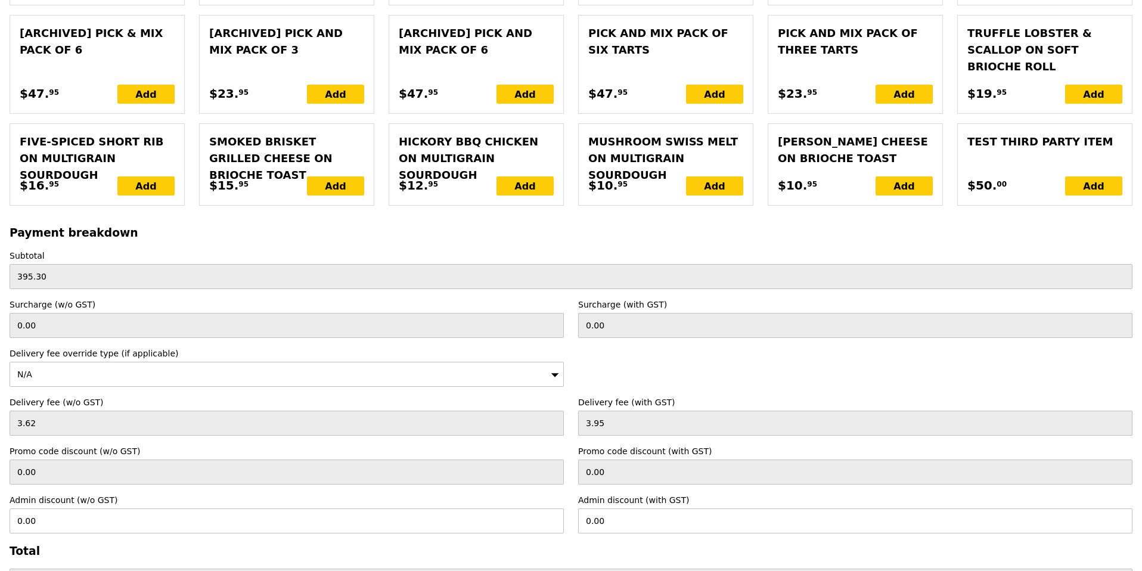
scroll to position [2748, 0]
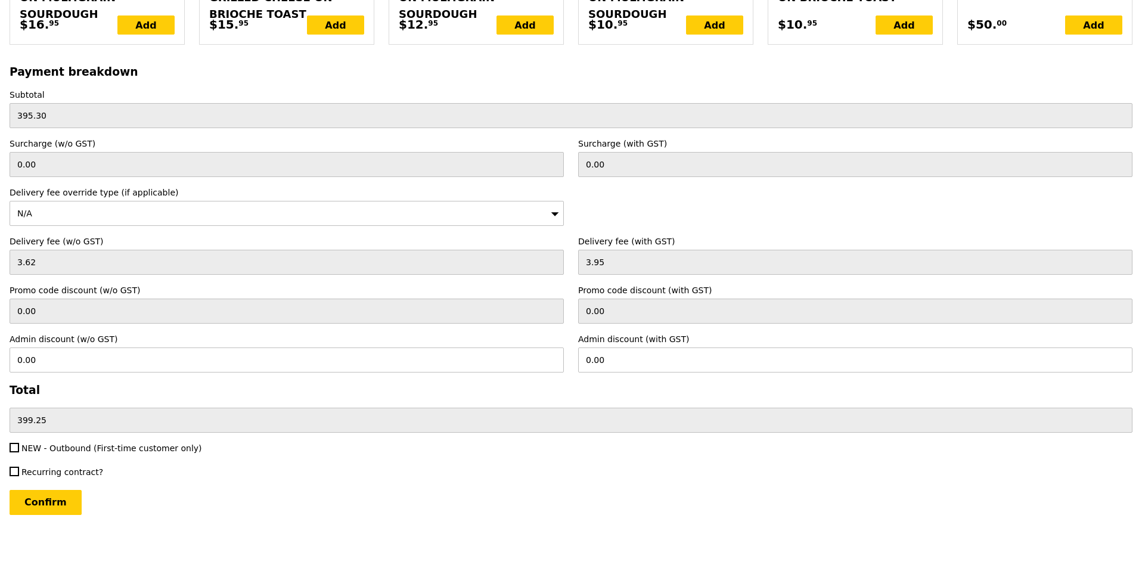
click at [579, 470] on div "Recurring contract?" at bounding box center [571, 473] width 1138 height 14
click at [726, 506] on div "Confirm" at bounding box center [571, 502] width 1123 height 25
click at [726, 511] on div "Confirm" at bounding box center [571, 502] width 1123 height 25
click at [532, 470] on label "Recurring contract?" at bounding box center [287, 472] width 554 height 12
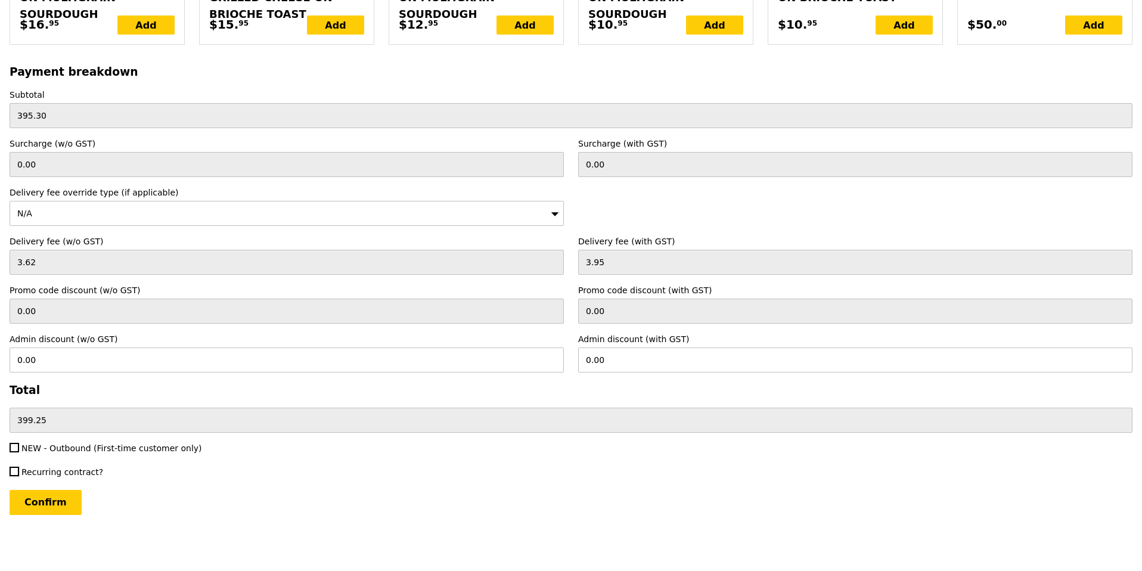
click at [19, 470] on input "Recurring contract?" at bounding box center [15, 472] width 10 height 10
checkbox input "true"
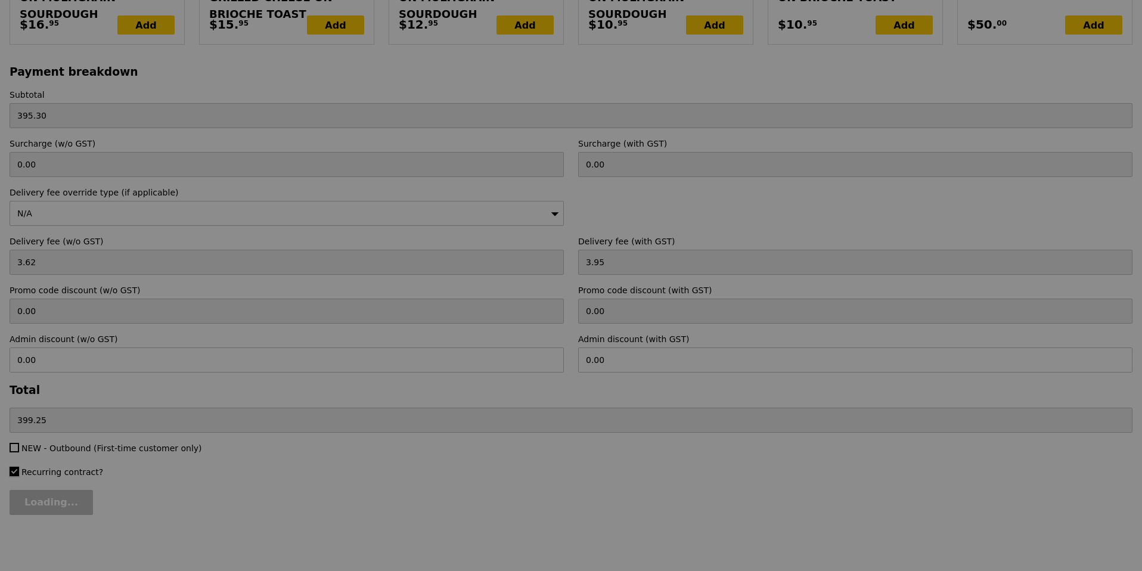
type input "Confirm"
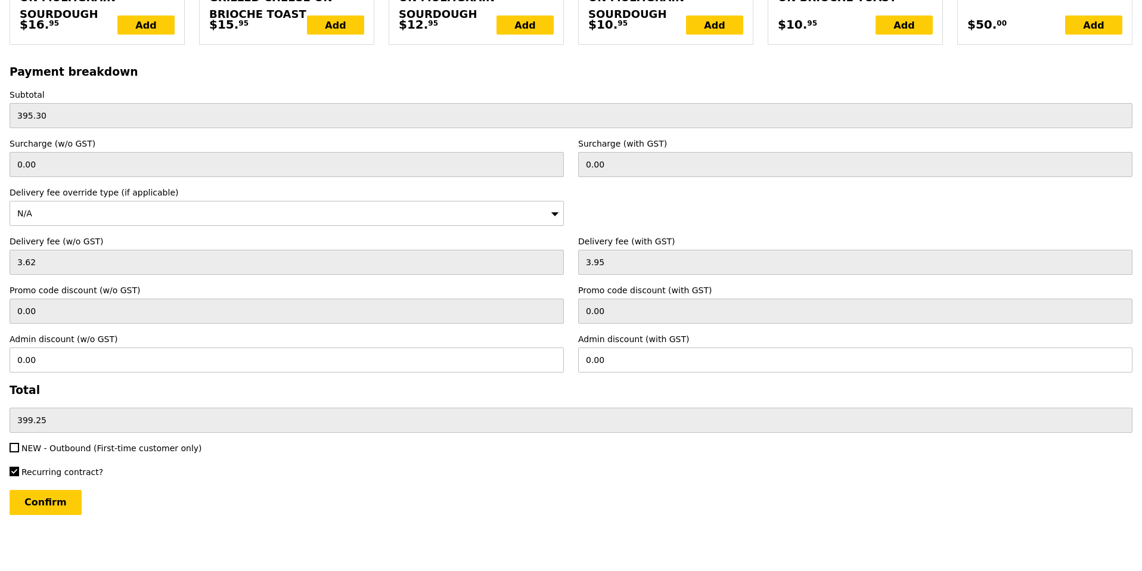
click at [45, 467] on span "Recurring contract?" at bounding box center [62, 472] width 82 height 10
click at [19, 467] on input "Recurring contract?" at bounding box center [15, 472] width 10 height 10
checkbox input "false"
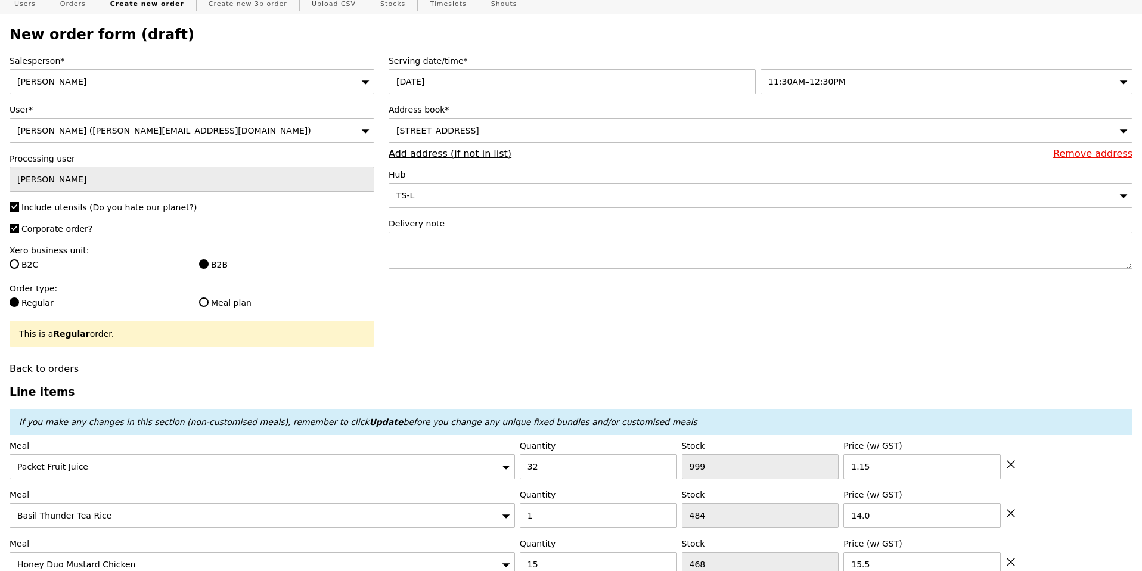
scroll to position [0, 0]
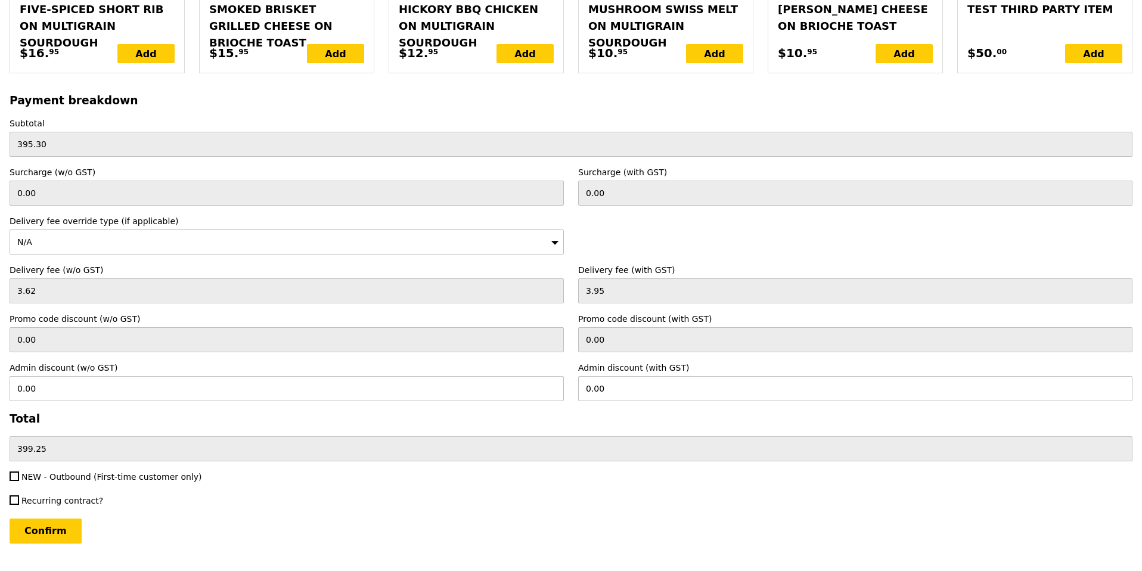
scroll to position [2748, 0]
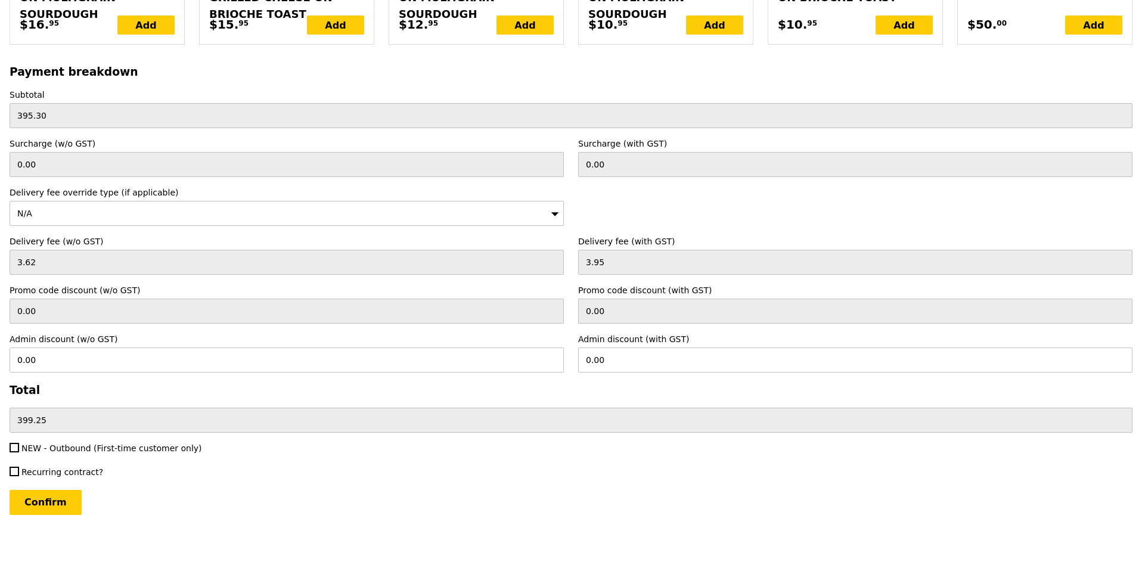
click at [55, 498] on input "Confirm" at bounding box center [46, 502] width 72 height 25
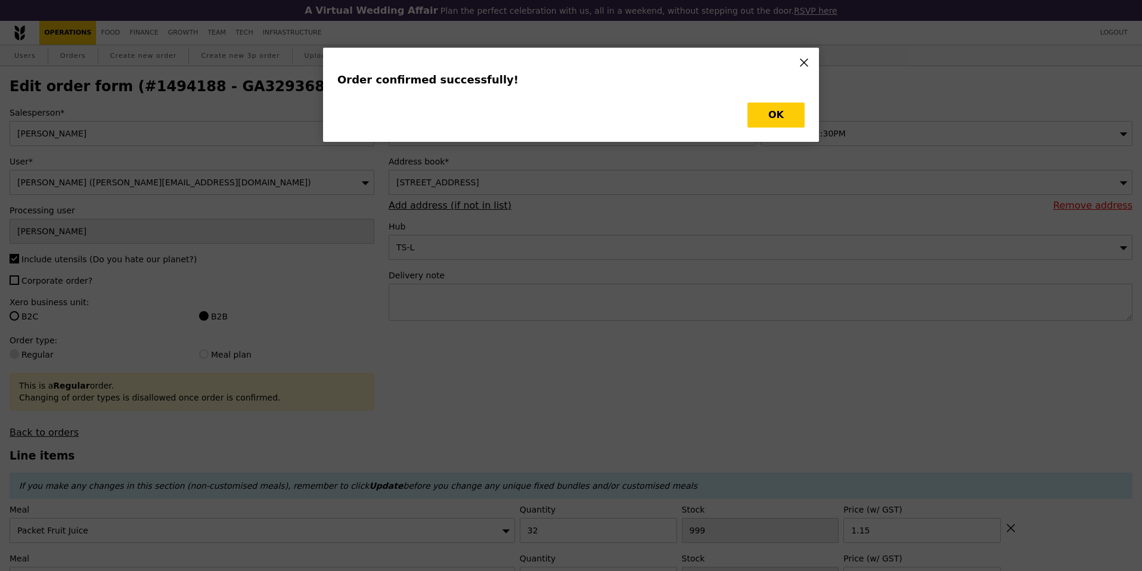
type input "Loading..."
checkbox input "false"
type input "16"
type input "497"
type input "7.00"
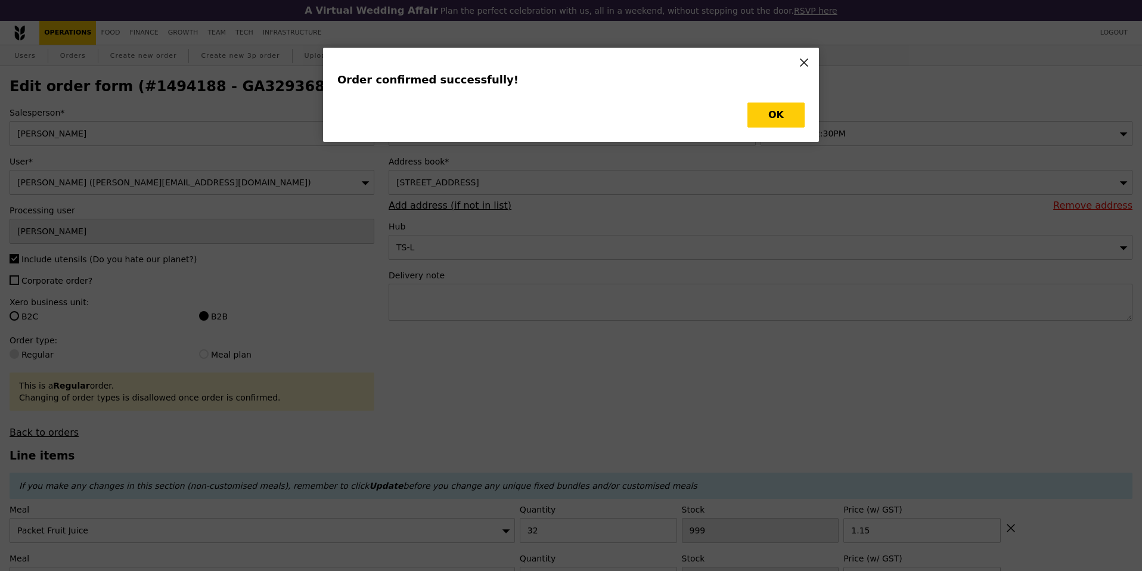
type input "15"
type input "468"
type input "15.50"
type input "1"
type input "484"
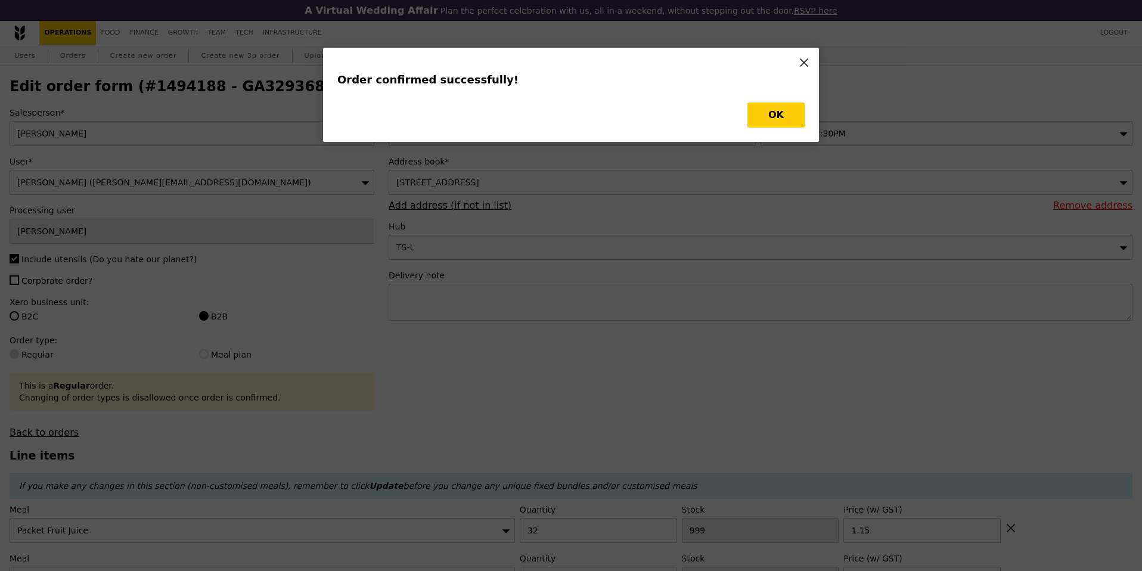
type input "14.00"
type input "32"
type input "1031"
type input "1.15"
click at [789, 114] on button "OK" at bounding box center [776, 115] width 57 height 25
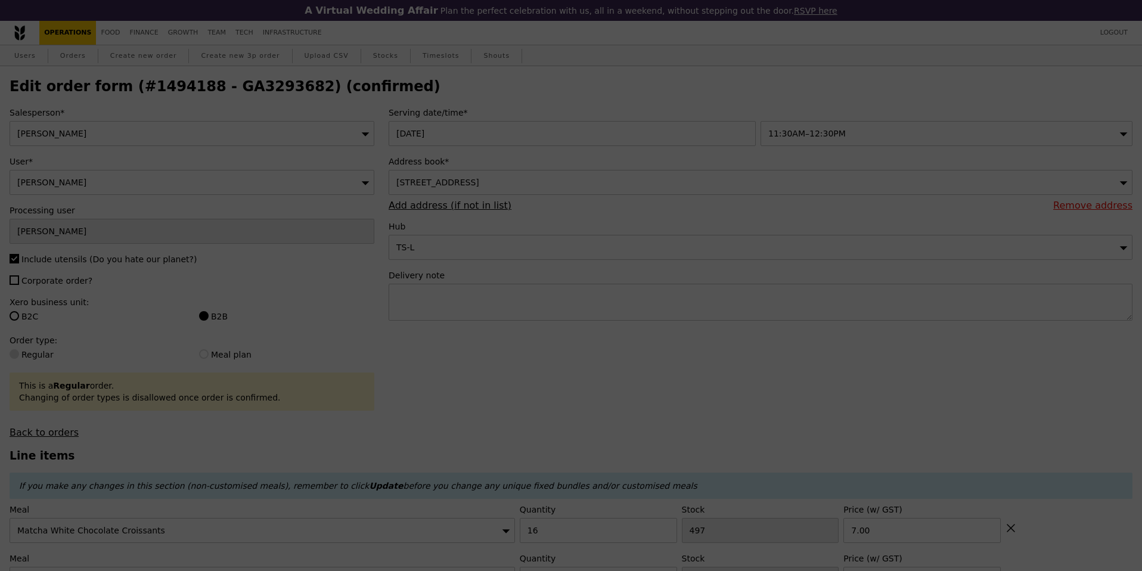
type input "481"
type input "453"
type input "483"
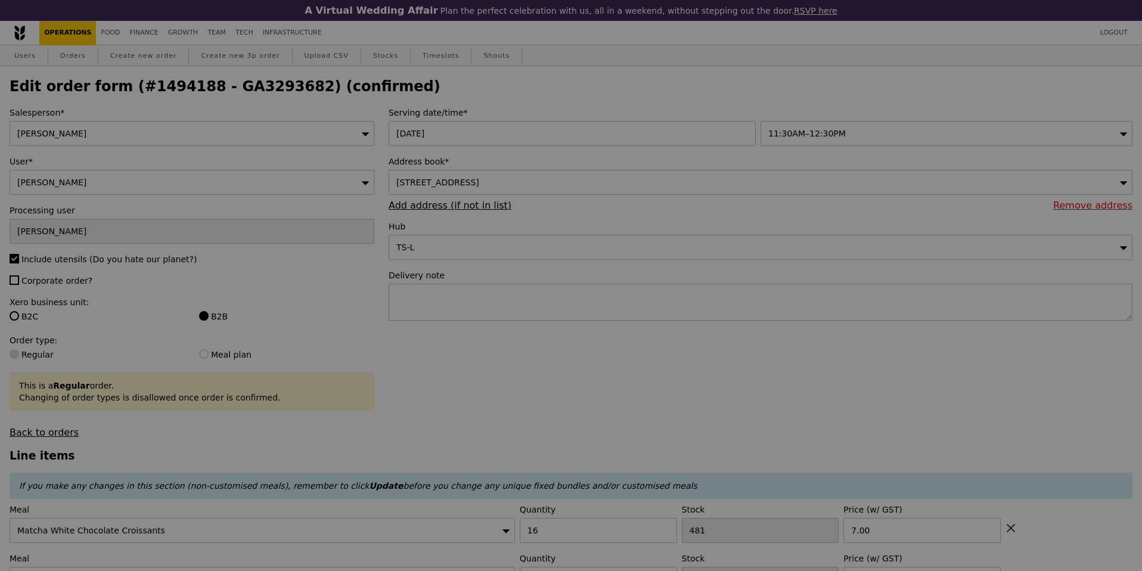
type input "Update"
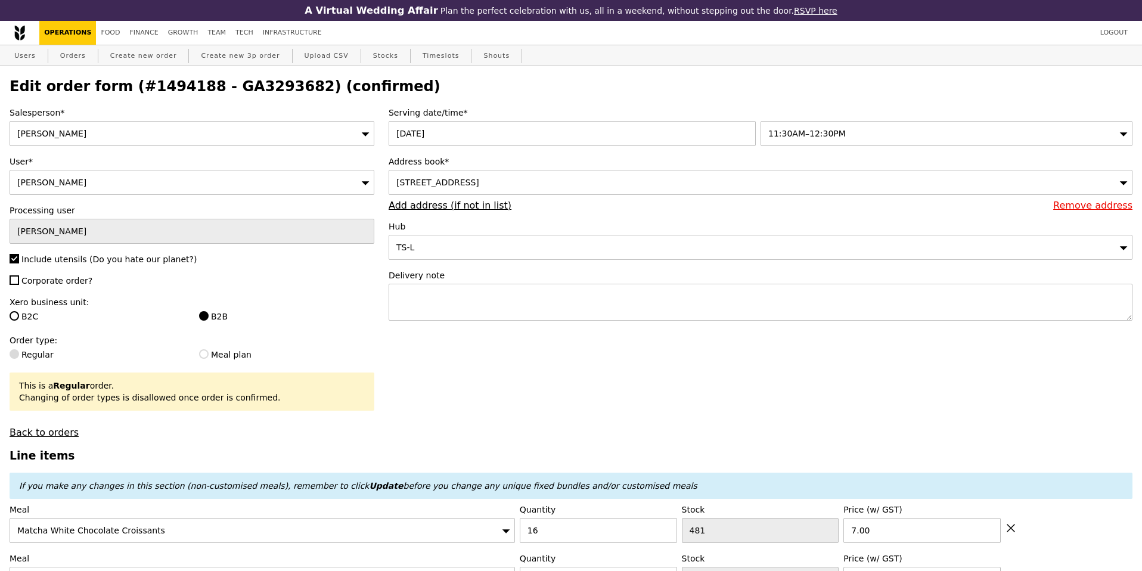
click at [559, 82] on h2 "Edit order form (#1494188 - GA3293682) (confirmed)" at bounding box center [571, 86] width 1123 height 17
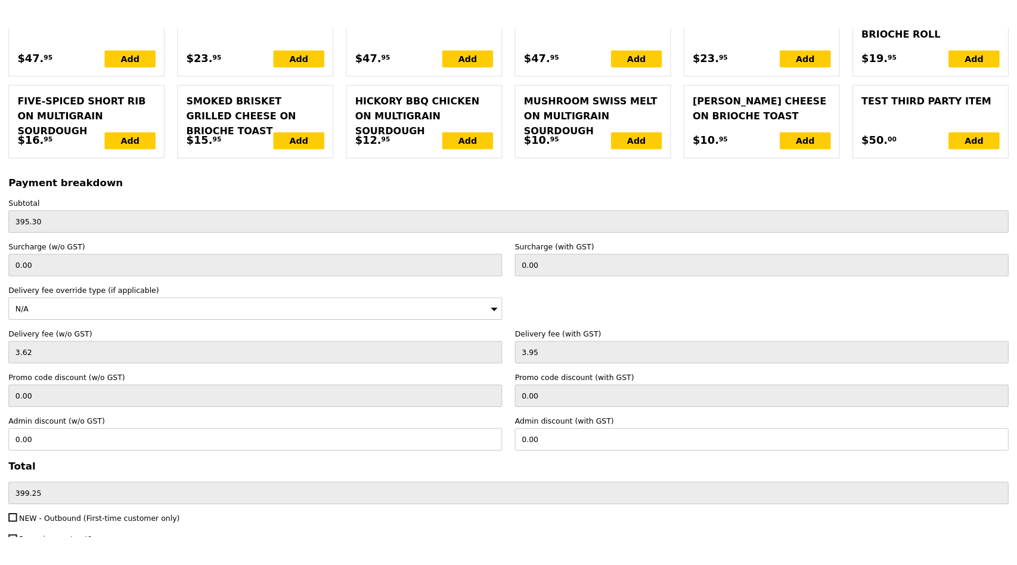
scroll to position [2760, 0]
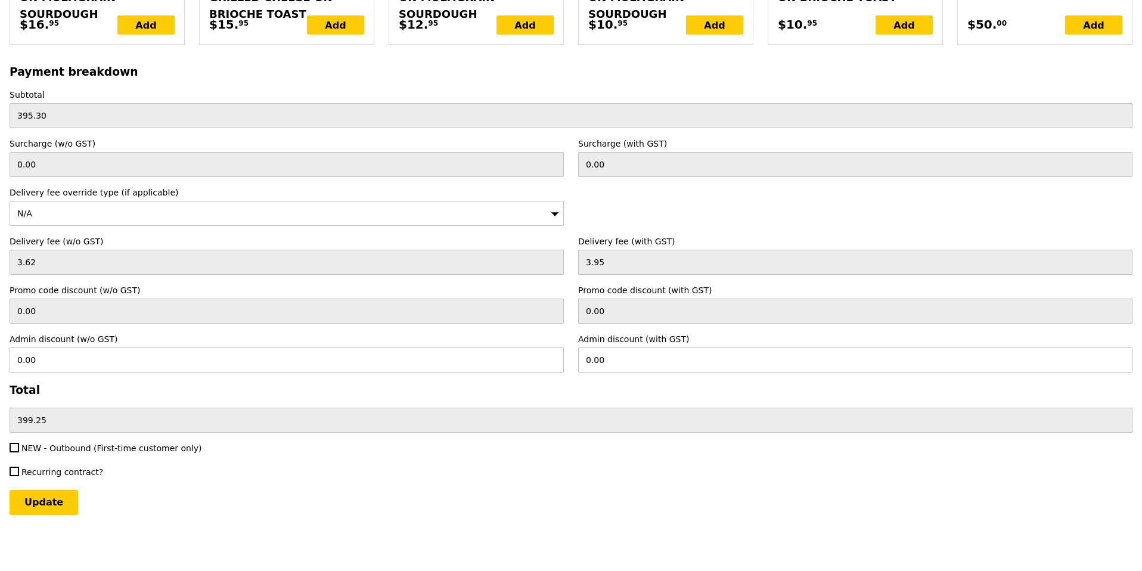
click at [643, 479] on div "Recurring contract?" at bounding box center [571, 473] width 1138 height 14
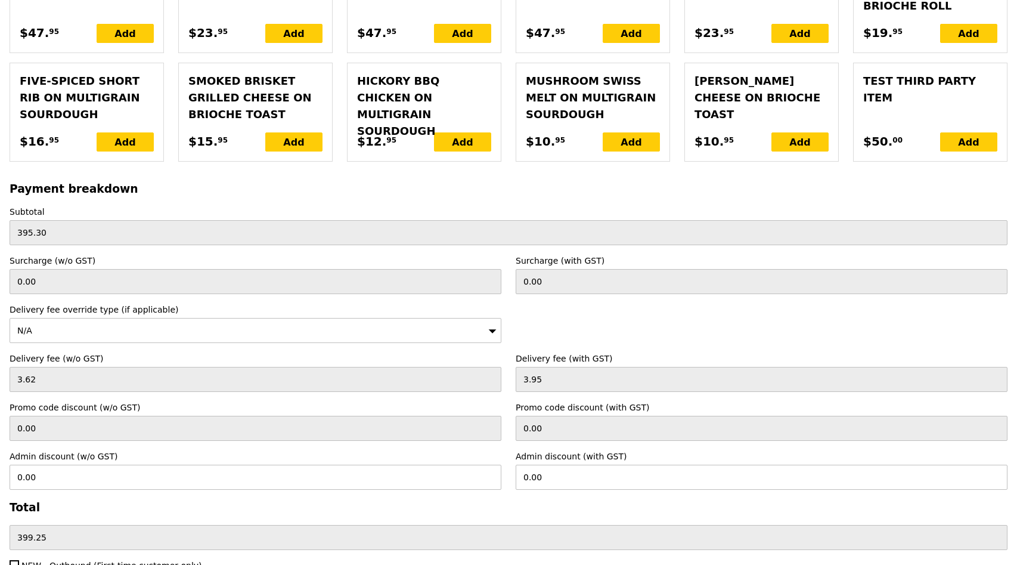
scroll to position [2827, 0]
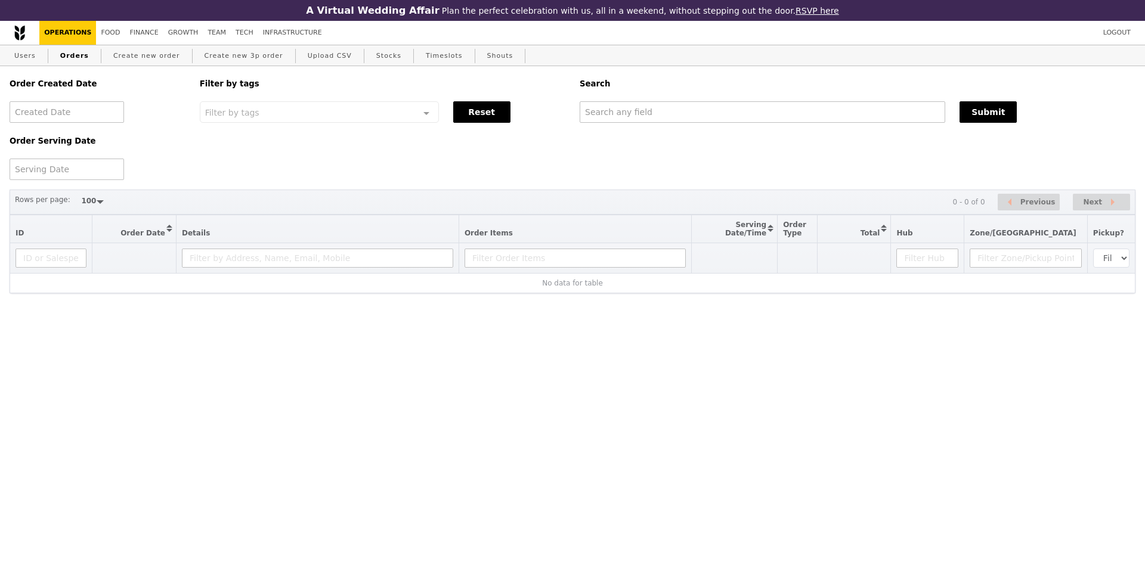
select select "100"
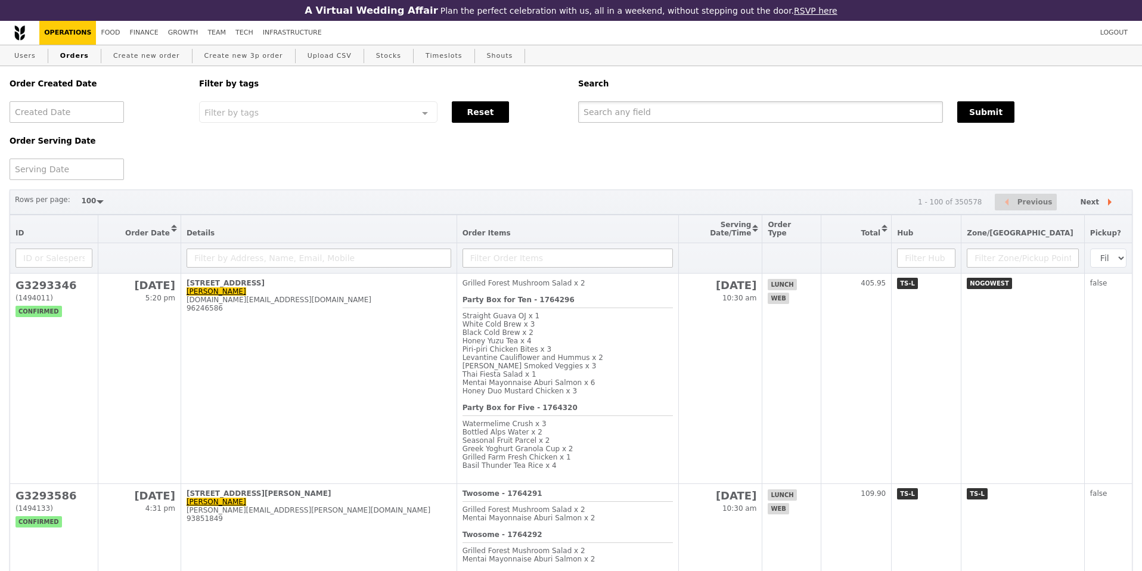
click at [629, 107] on input "text" at bounding box center [760, 111] width 365 height 21
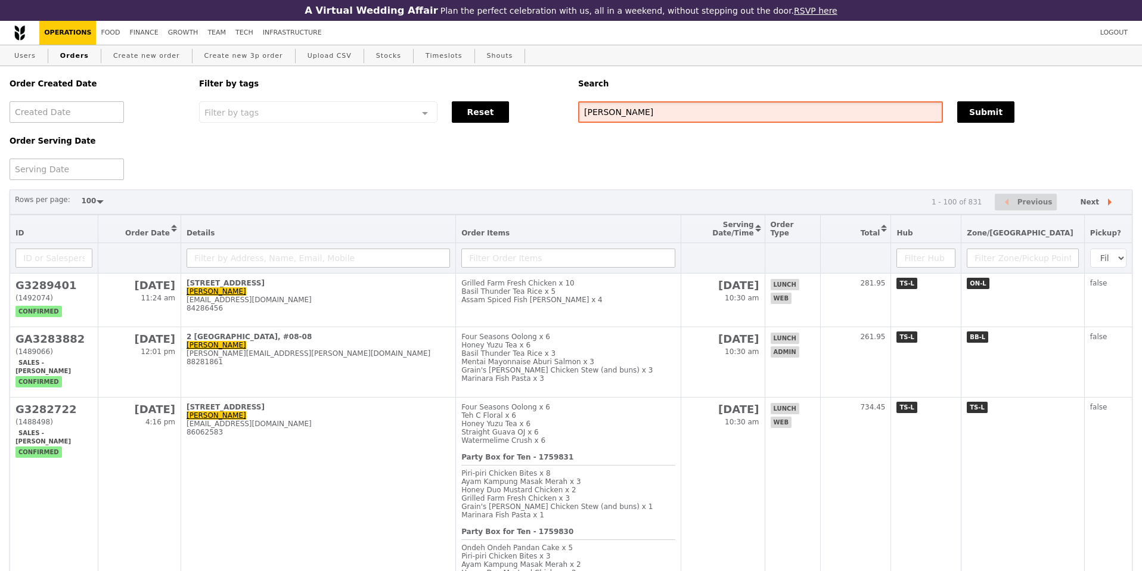
click at [625, 119] on input "[PERSON_NAME]" at bounding box center [760, 111] width 365 height 21
paste input "y_tng@a-star.edu.sg"
type input "[PERSON_NAME][EMAIL_ADDRESS][DOMAIN_NAME]"
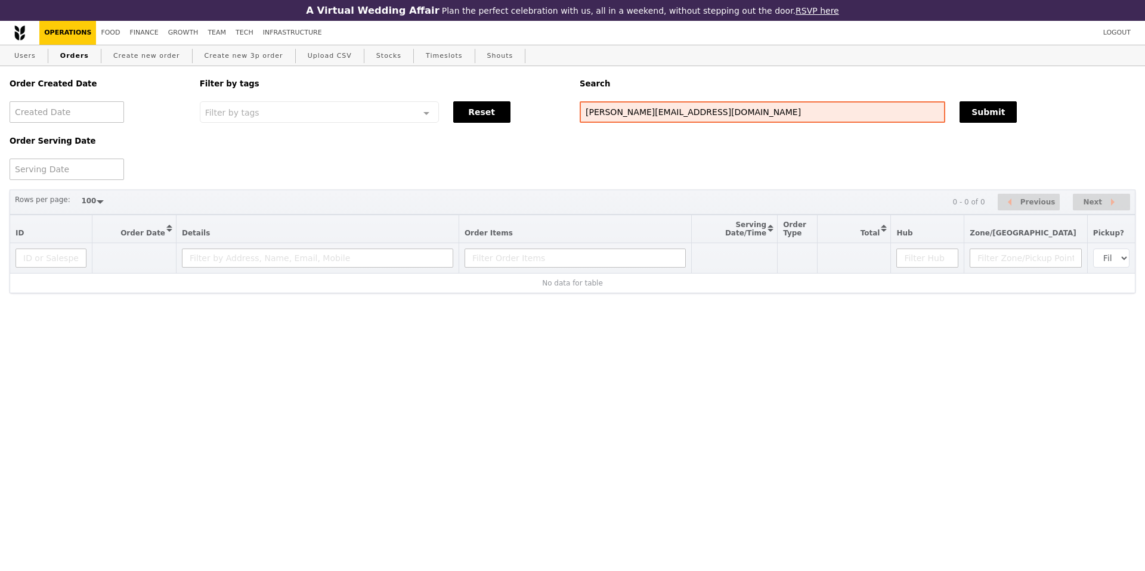
click at [573, 167] on div "Order Created Date Order Serving Date Filter by tags Filter by tags Meal_Plan W…" at bounding box center [572, 123] width 1140 height 114
click at [707, 117] on input "[PERSON_NAME][EMAIL_ADDRESS][DOMAIN_NAME]" at bounding box center [761, 111] width 365 height 21
click at [982, 122] on button "Submit" at bounding box center [987, 111] width 57 height 21
click at [160, 151] on div "Order Serving Date" at bounding box center [97, 151] width 190 height 57
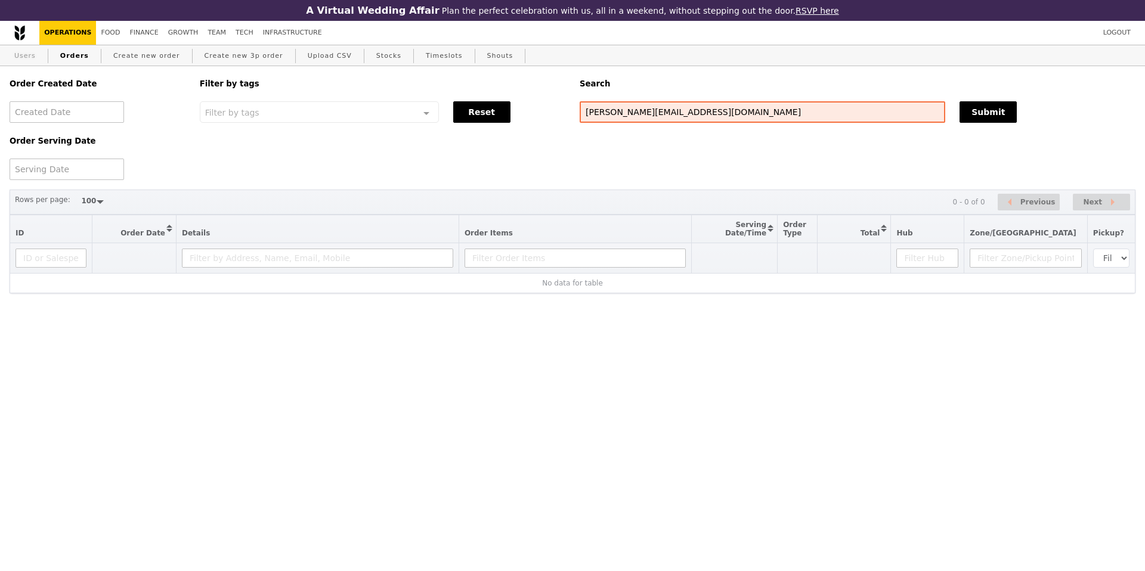
click at [21, 48] on link "Users" at bounding box center [25, 55] width 31 height 21
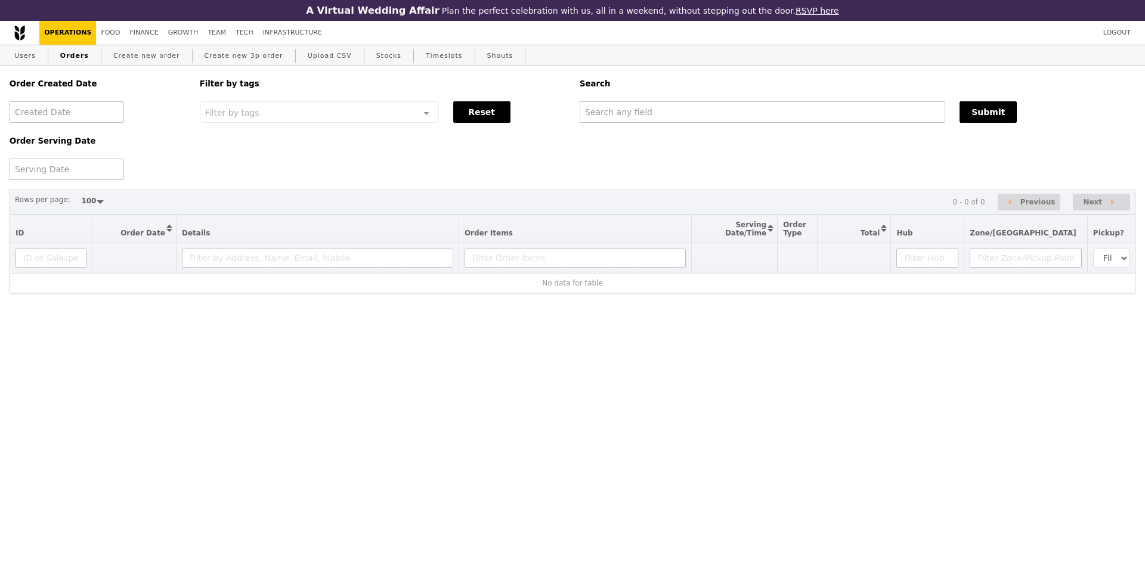
select select "100"
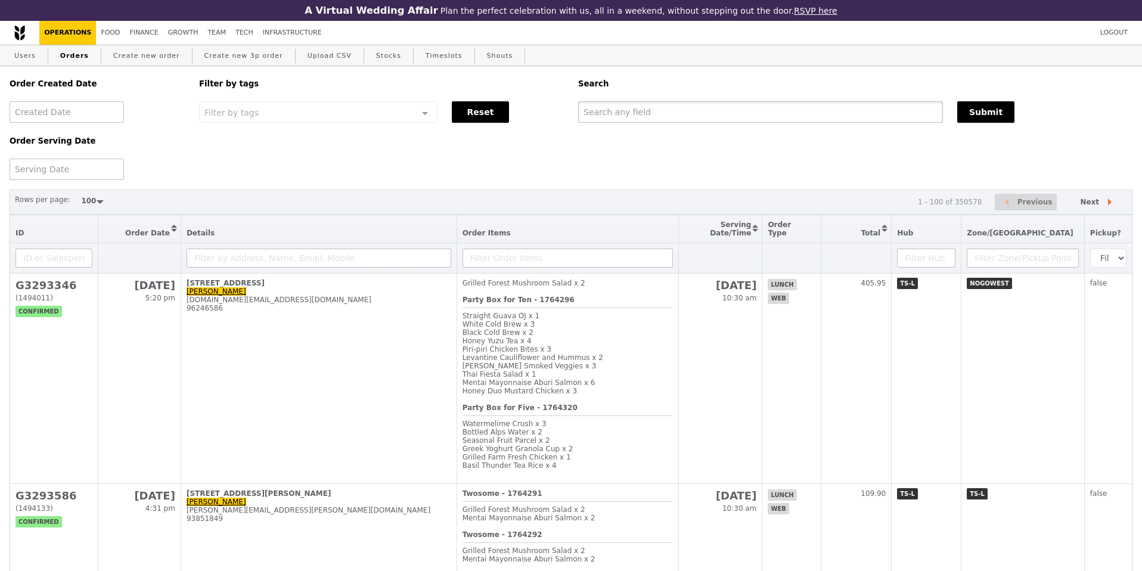
click at [658, 107] on input "text" at bounding box center [760, 111] width 365 height 21
paste input "[PERSON_NAME][EMAIL_ADDRESS][DOMAIN_NAME]"
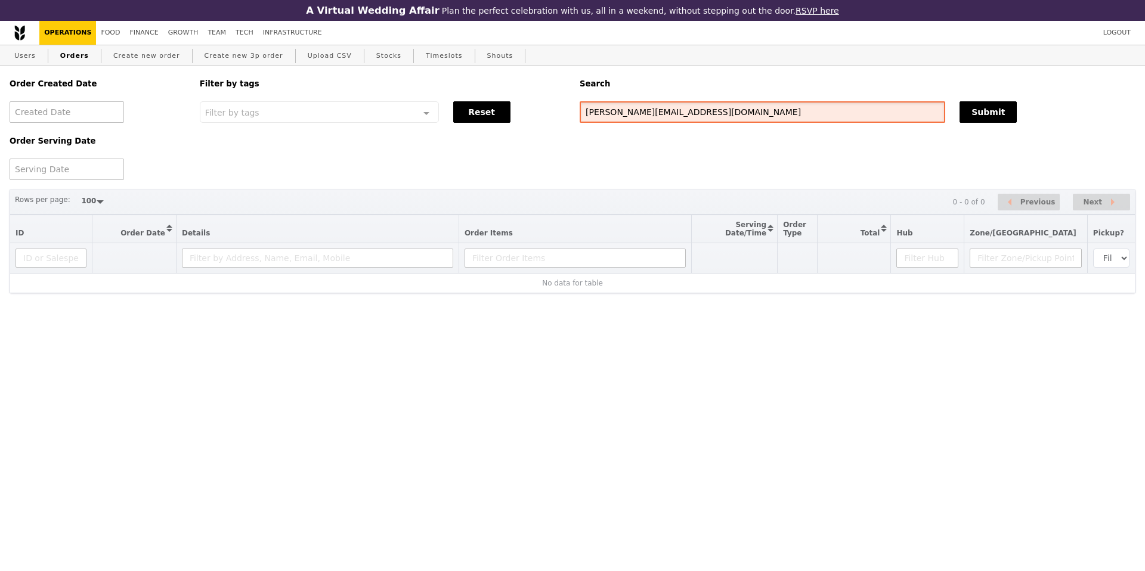
drag, startPoint x: 634, startPoint y: 114, endPoint x: 866, endPoint y: 124, distance: 232.1
click at [866, 124] on div "Order Created Date Order Serving Date Filter by tags Filter by tags Meal_Plan W…" at bounding box center [572, 123] width 1140 height 114
click at [718, 111] on input "shirley_tng" at bounding box center [761, 111] width 365 height 21
type input "shirley"
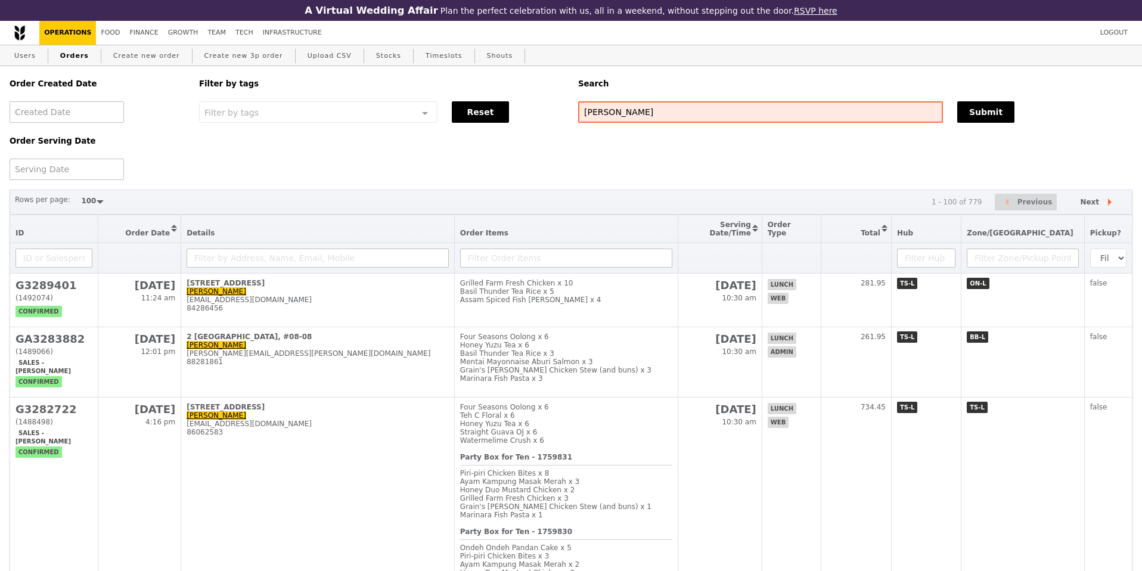
click at [627, 197] on div "Rows per page: 50 100 200 1 - 100 of 779 Previous Next" at bounding box center [571, 203] width 1123 height 26
click at [664, 149] on div "Order Created Date Order Serving Date Filter by tags Filter by tags Meal_Plan W…" at bounding box center [571, 123] width 1138 height 114
